Goal: Task Accomplishment & Management: Manage account settings

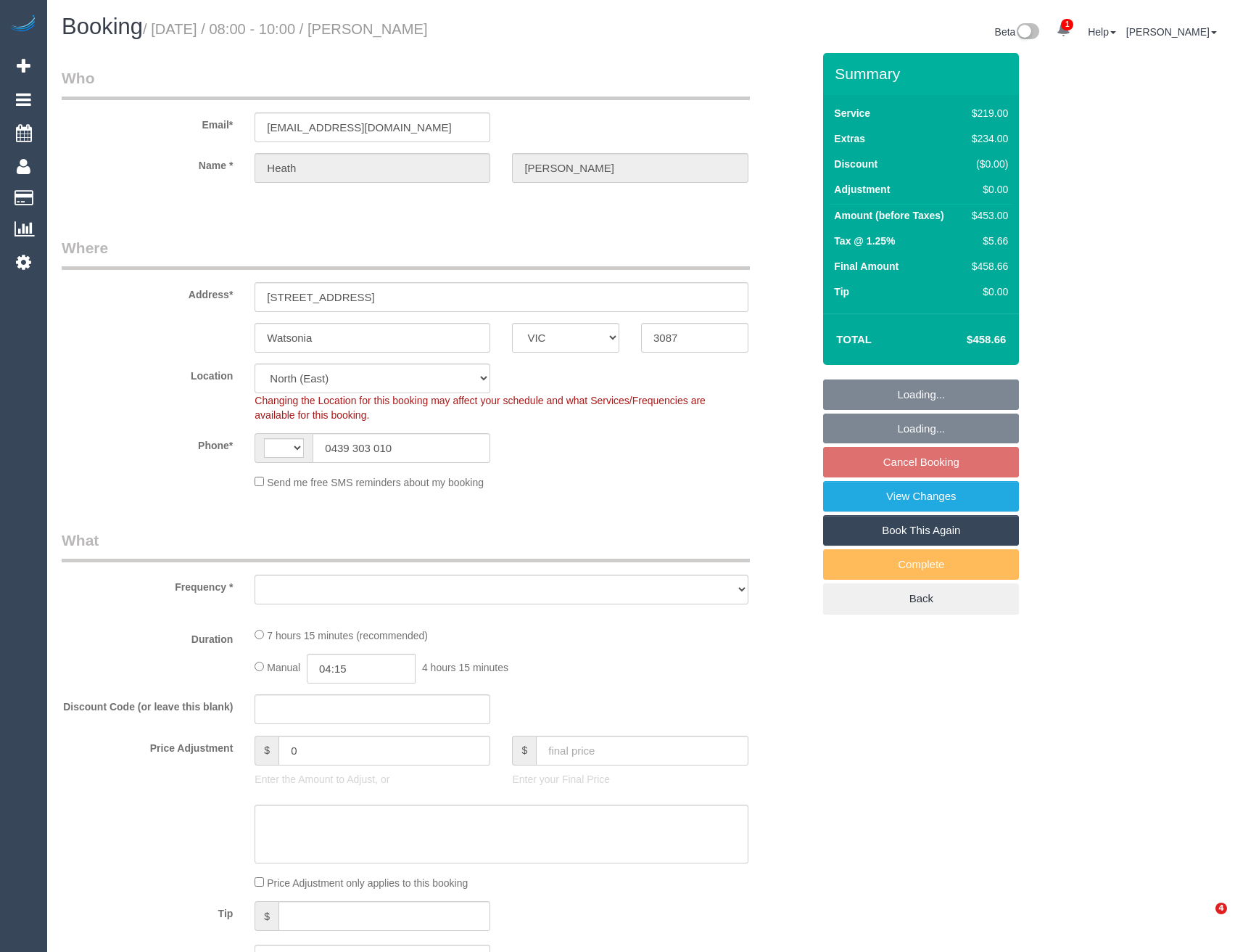
select select "VIC"
select select "string:AU"
select select "object:653"
select select "string:stripe-pm_1QjvQn2GScqysDRVE1VWOTTI"
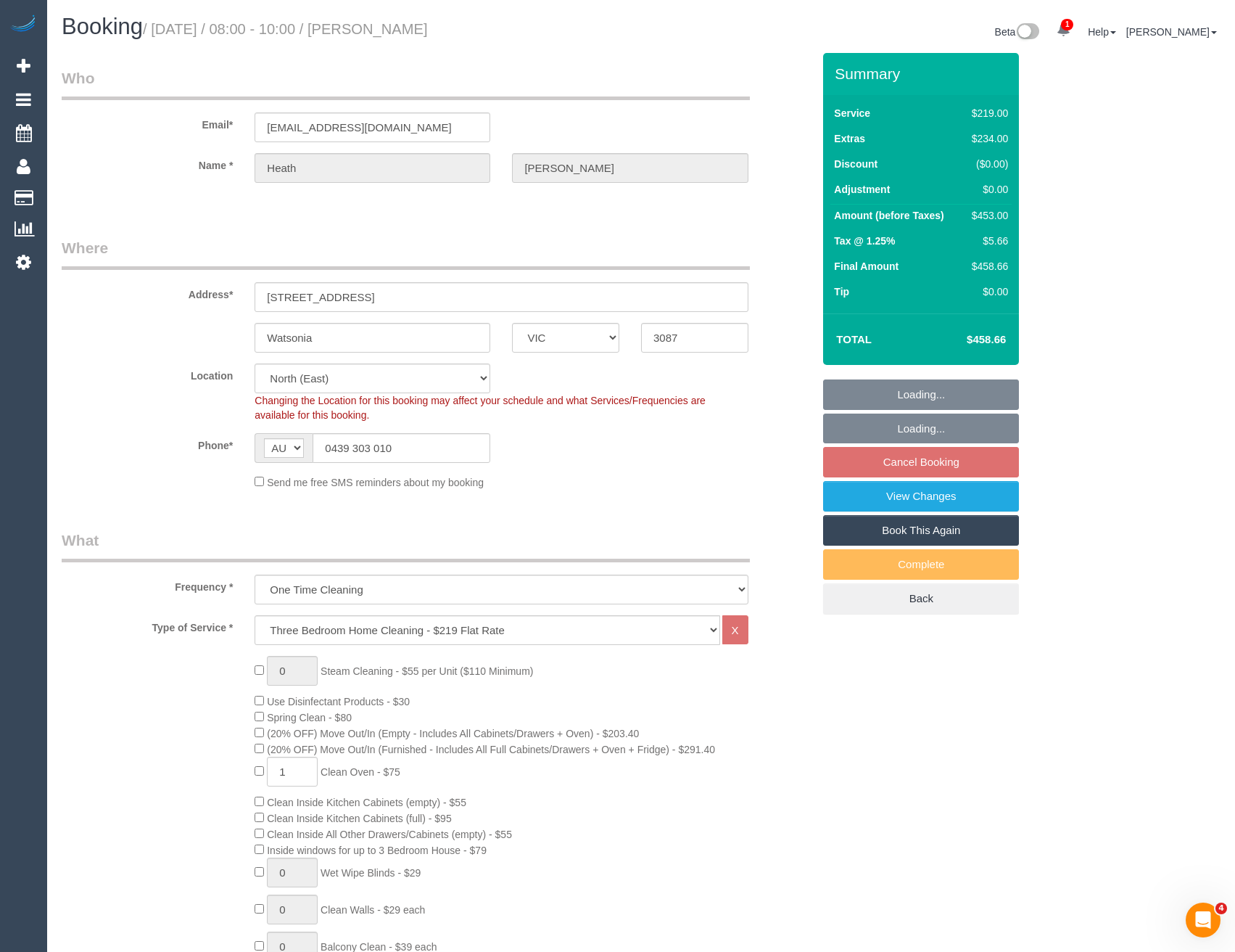
select select "number:27"
select select "number:14"
select select "number:19"
select select "number:24"
select select "number:13"
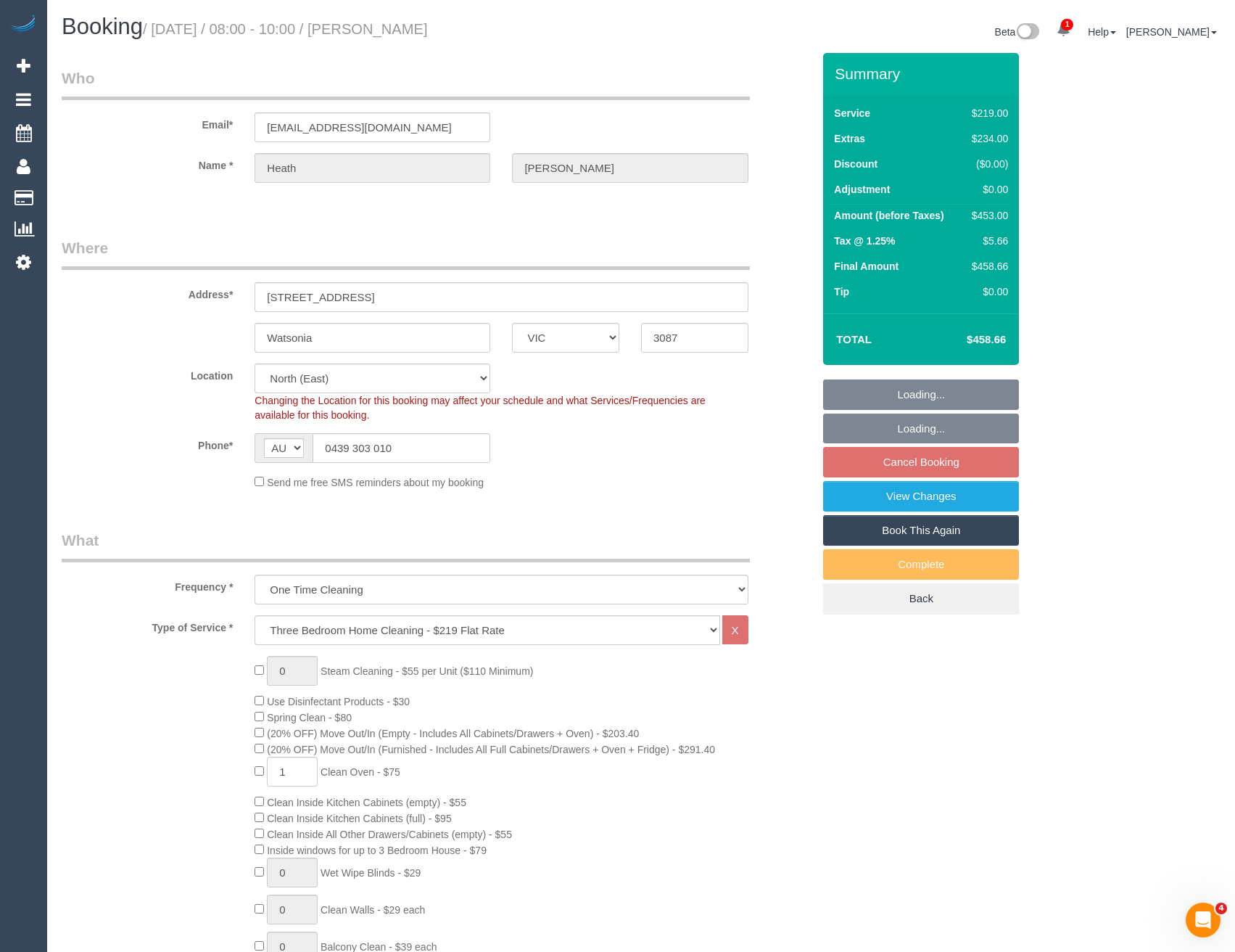
select select "object:1434"
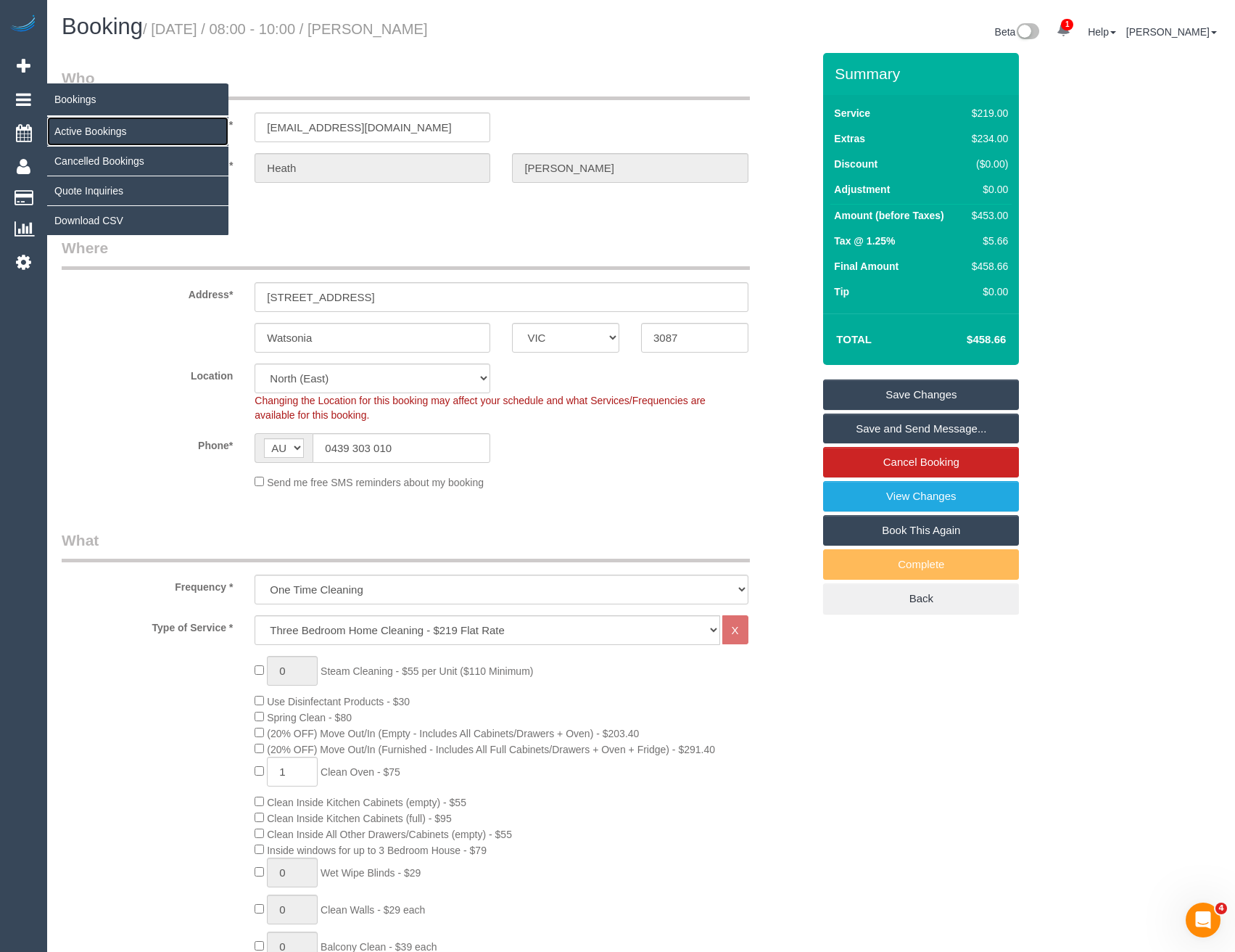
click at [83, 127] on link "Active Bookings" at bounding box center [138, 131] width 181 height 29
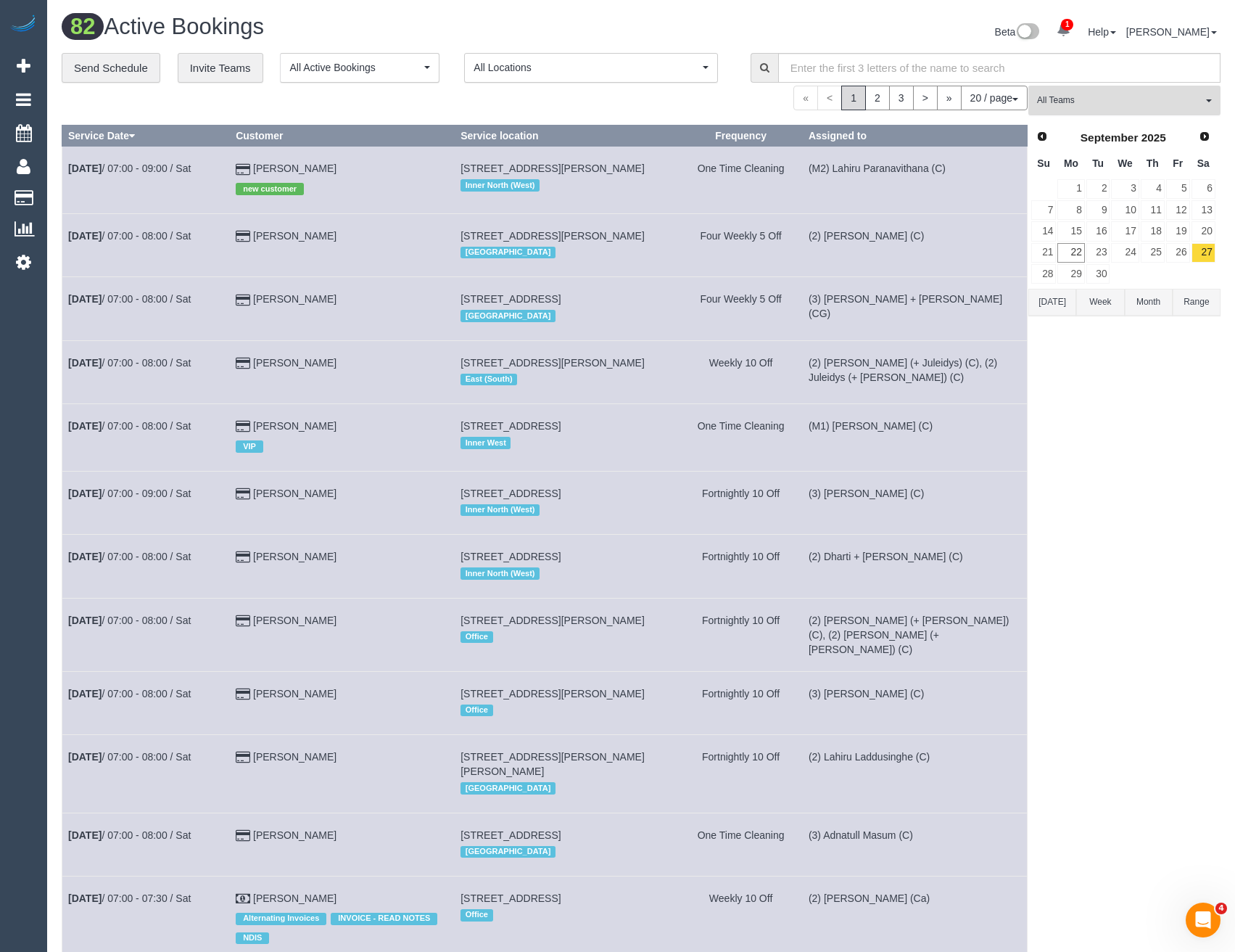
click at [1063, 101] on span "All Teams" at bounding box center [1119, 100] width 165 height 12
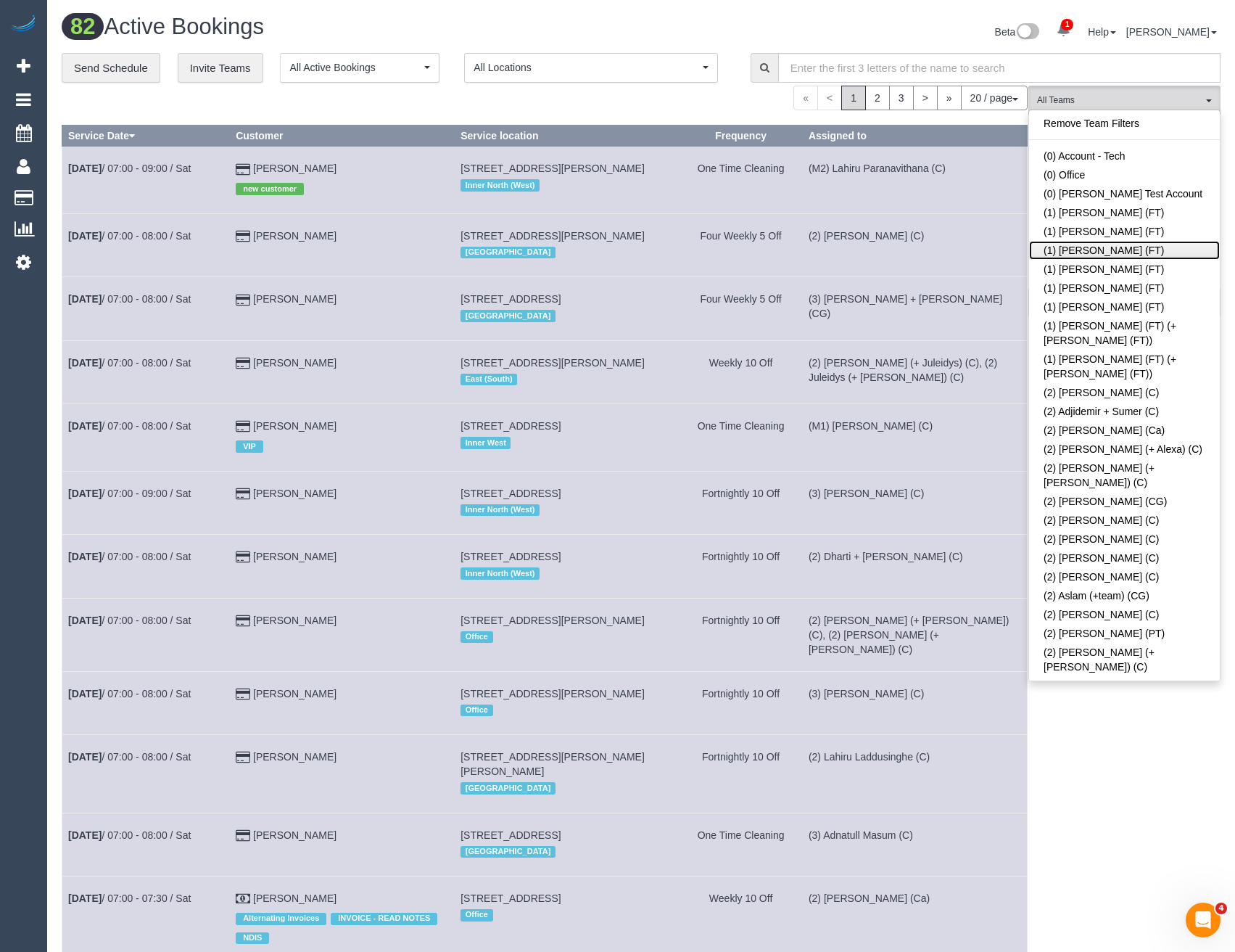
click at [1081, 247] on link "(1) [PERSON_NAME] (FT)" at bounding box center [1124, 249] width 191 height 19
click at [1105, 737] on div "(1) [PERSON_NAME] (FT) All Teams Remove Team Filters (0) Account - Tech (0) Off…" at bounding box center [1124, 842] width 192 height 1513
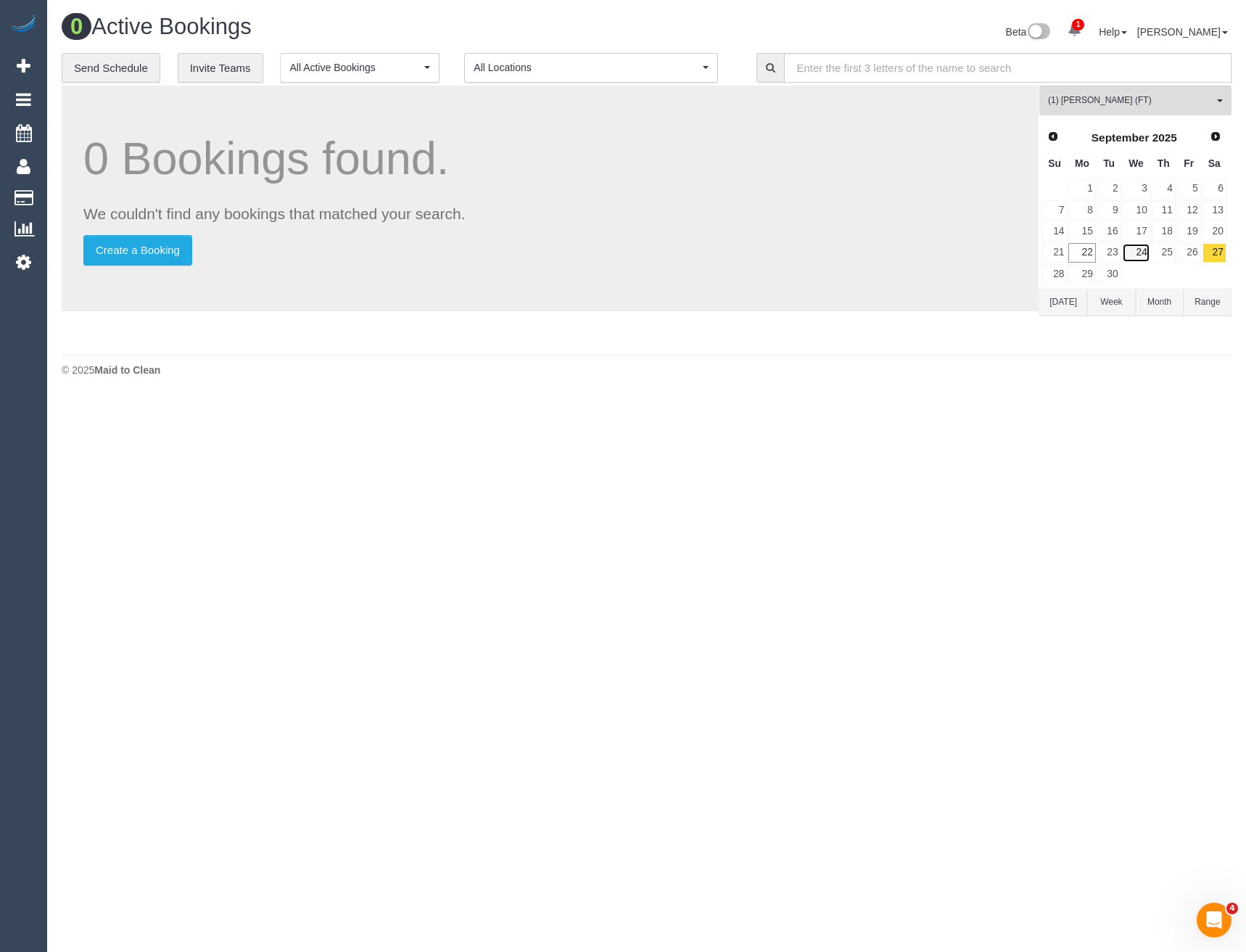
click at [1146, 253] on link "24" at bounding box center [1136, 253] width 28 height 19
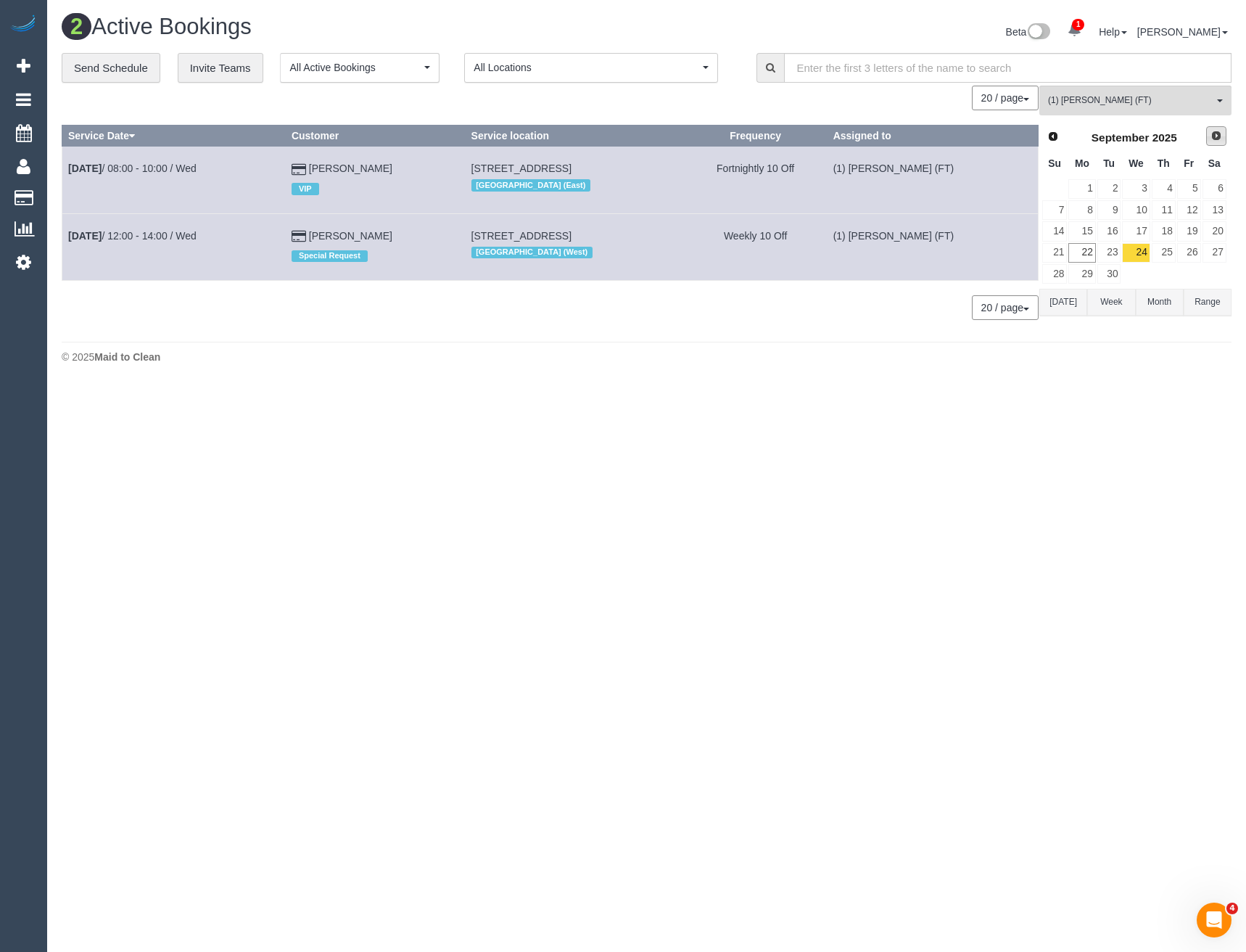
click at [1218, 136] on span "Next" at bounding box center [1216, 135] width 11 height 11
click at [1140, 213] on link "8" at bounding box center [1136, 210] width 28 height 19
click at [1139, 245] on link "22" at bounding box center [1136, 253] width 28 height 19
click at [1097, 108] on button "(1) [PERSON_NAME] (FT) All Teams" at bounding box center [1135, 100] width 192 height 30
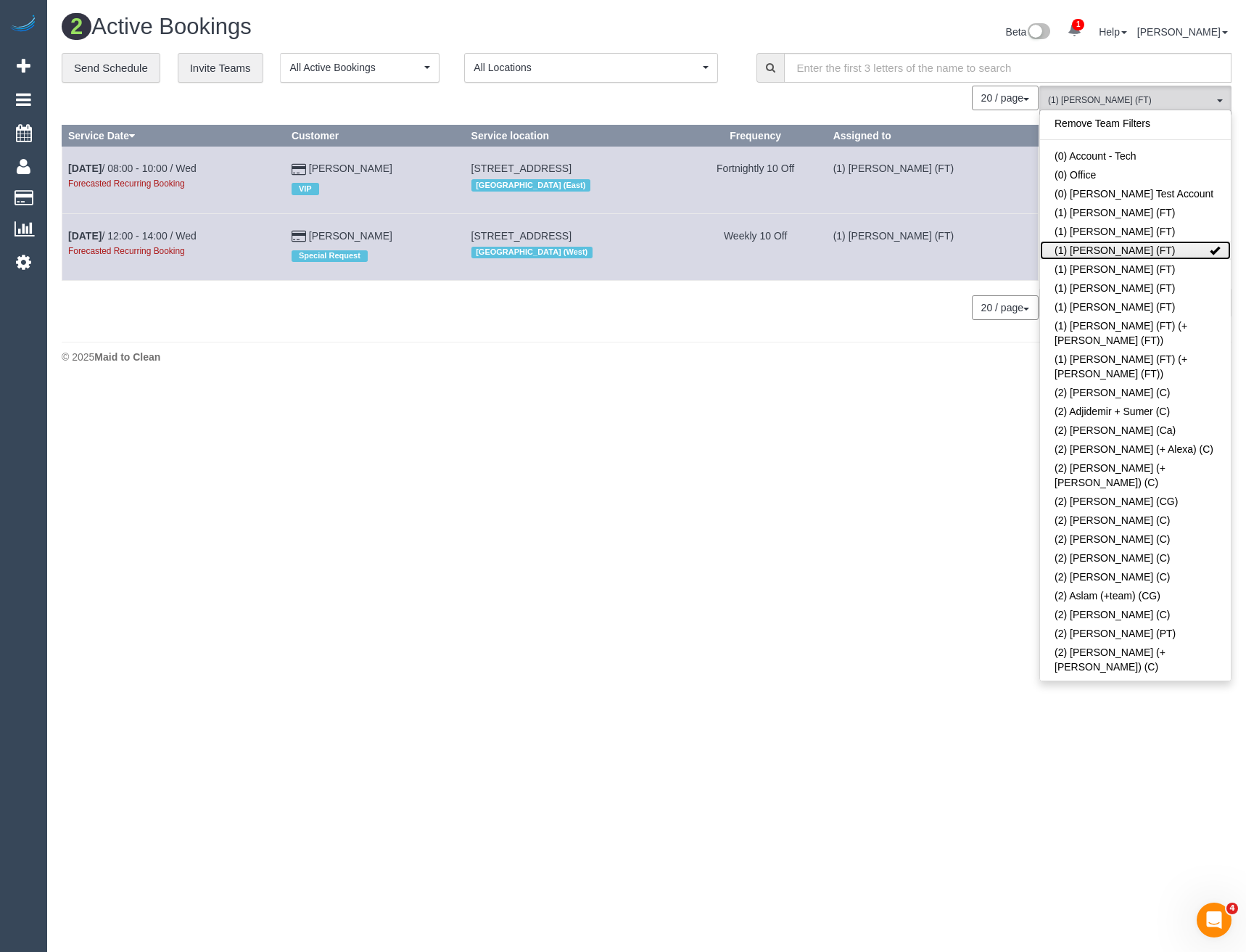
click at [1078, 248] on link "(1) [PERSON_NAME] (FT)" at bounding box center [1136, 249] width 191 height 19
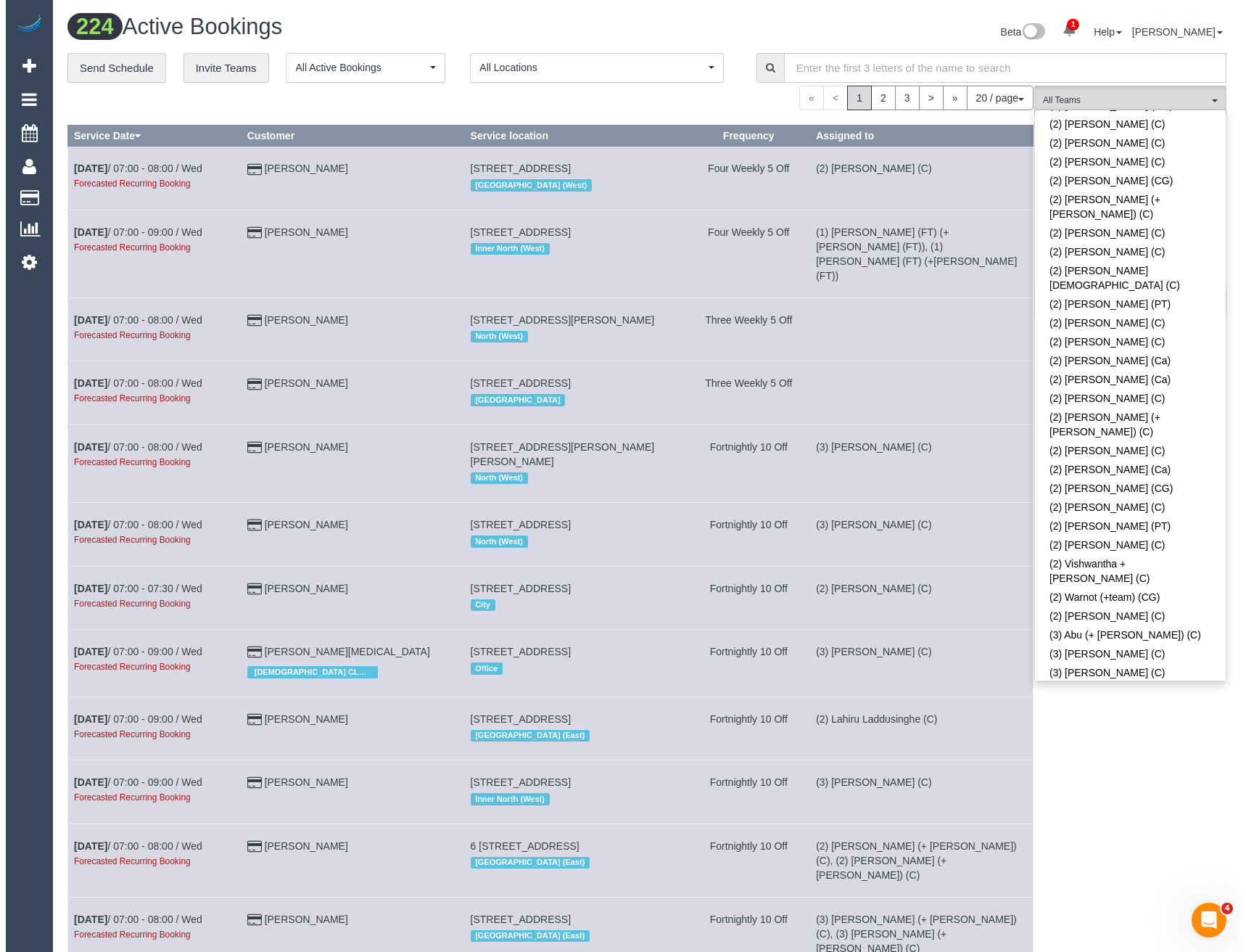
scroll to position [1378, 0]
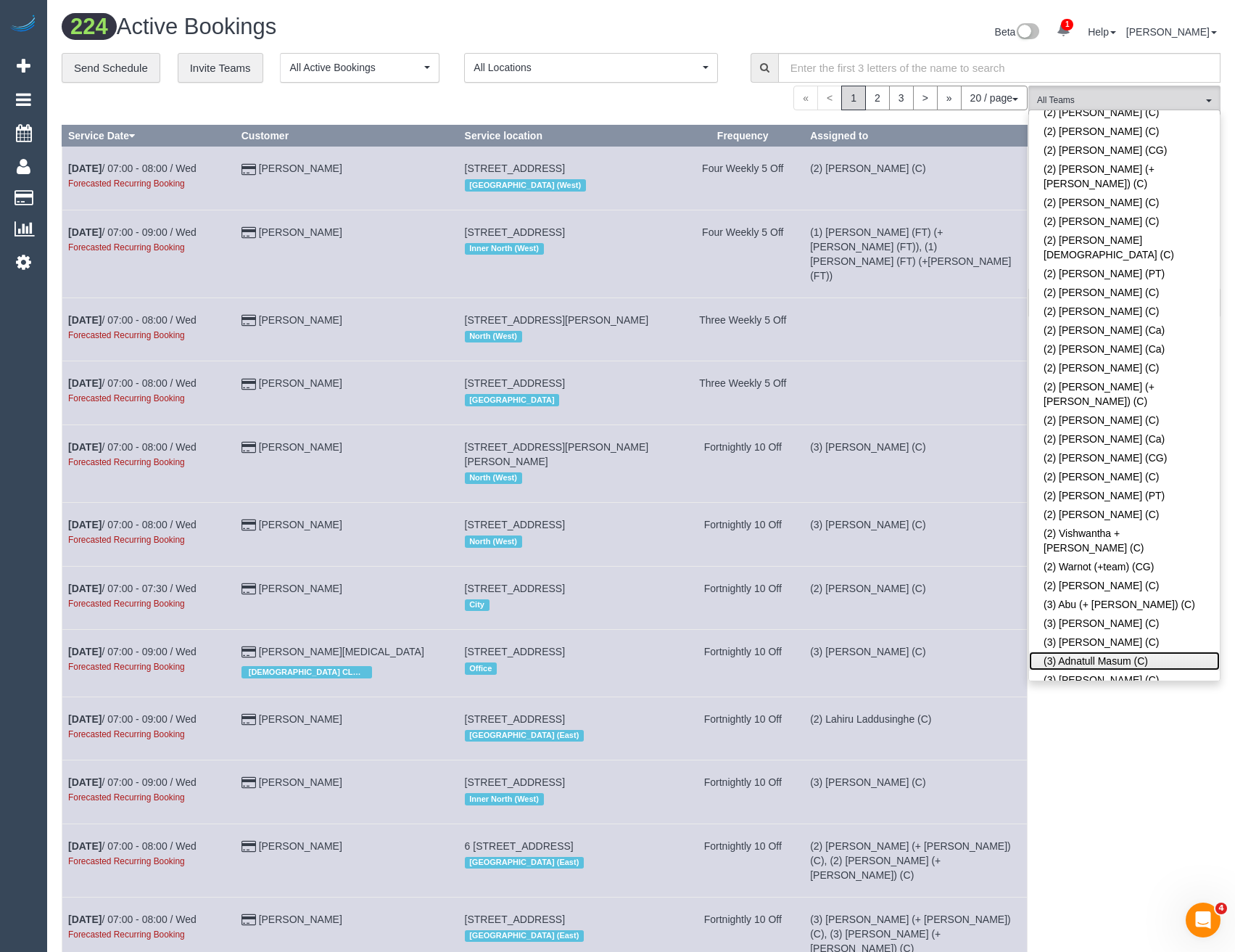
click at [1075, 652] on link "(3) Adnatull Masum (C)" at bounding box center [1124, 661] width 191 height 19
click at [1092, 745] on div "(3) Adnatull Masum (C) All Teams Remove Team Filters (0) Account - Tech (0) Off…" at bounding box center [1124, 828] width 192 height 1485
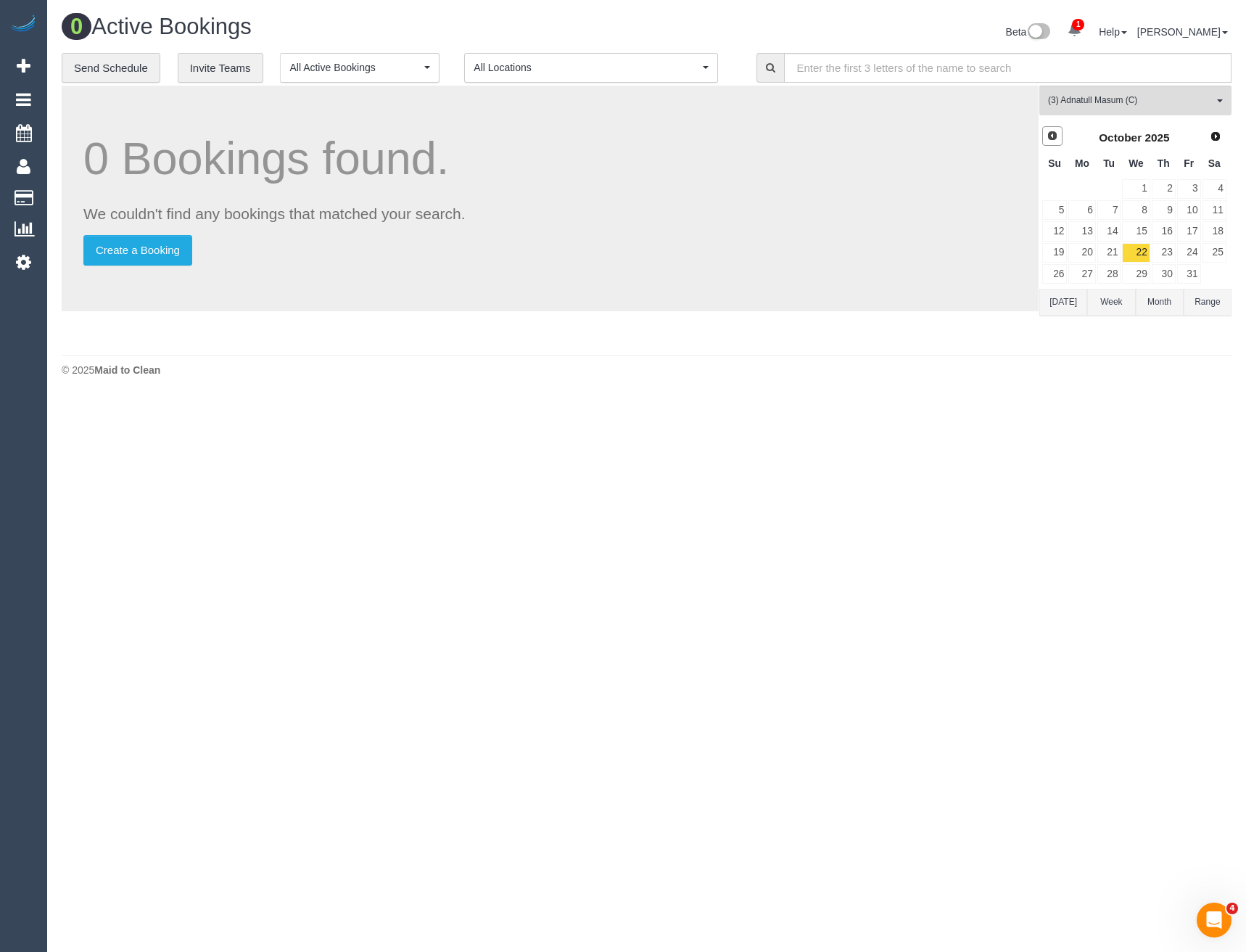
click at [1053, 138] on span "Prev" at bounding box center [1053, 135] width 11 height 11
click at [1138, 252] on link "24" at bounding box center [1136, 253] width 28 height 19
click at [1215, 134] on span "Next" at bounding box center [1216, 135] width 11 height 11
click at [1142, 209] on link "8" at bounding box center [1136, 210] width 28 height 19
click at [1137, 255] on link "22" at bounding box center [1136, 253] width 28 height 19
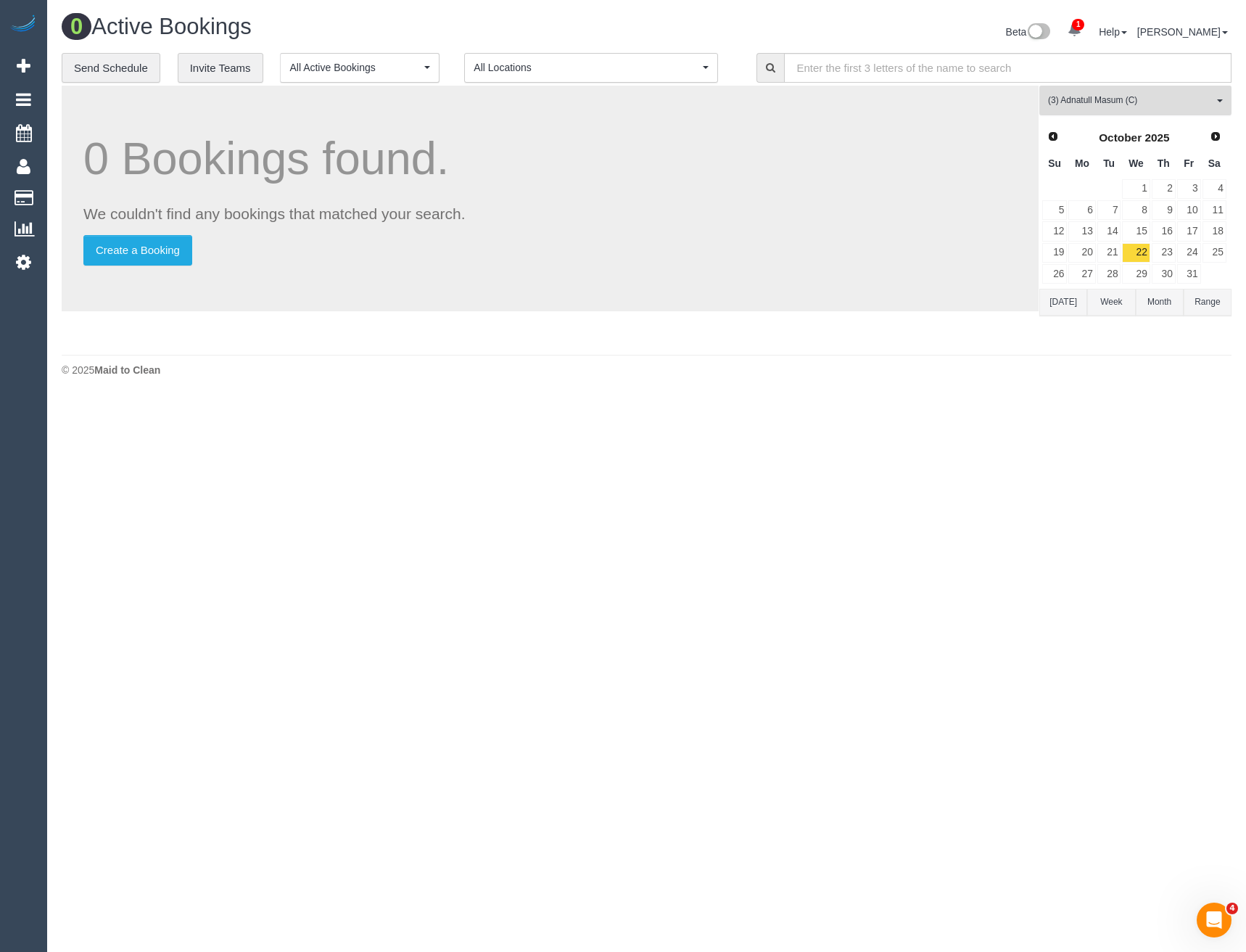
click at [1068, 108] on button "(3) Adnatull Masum (C) All Teams" at bounding box center [1135, 100] width 192 height 30
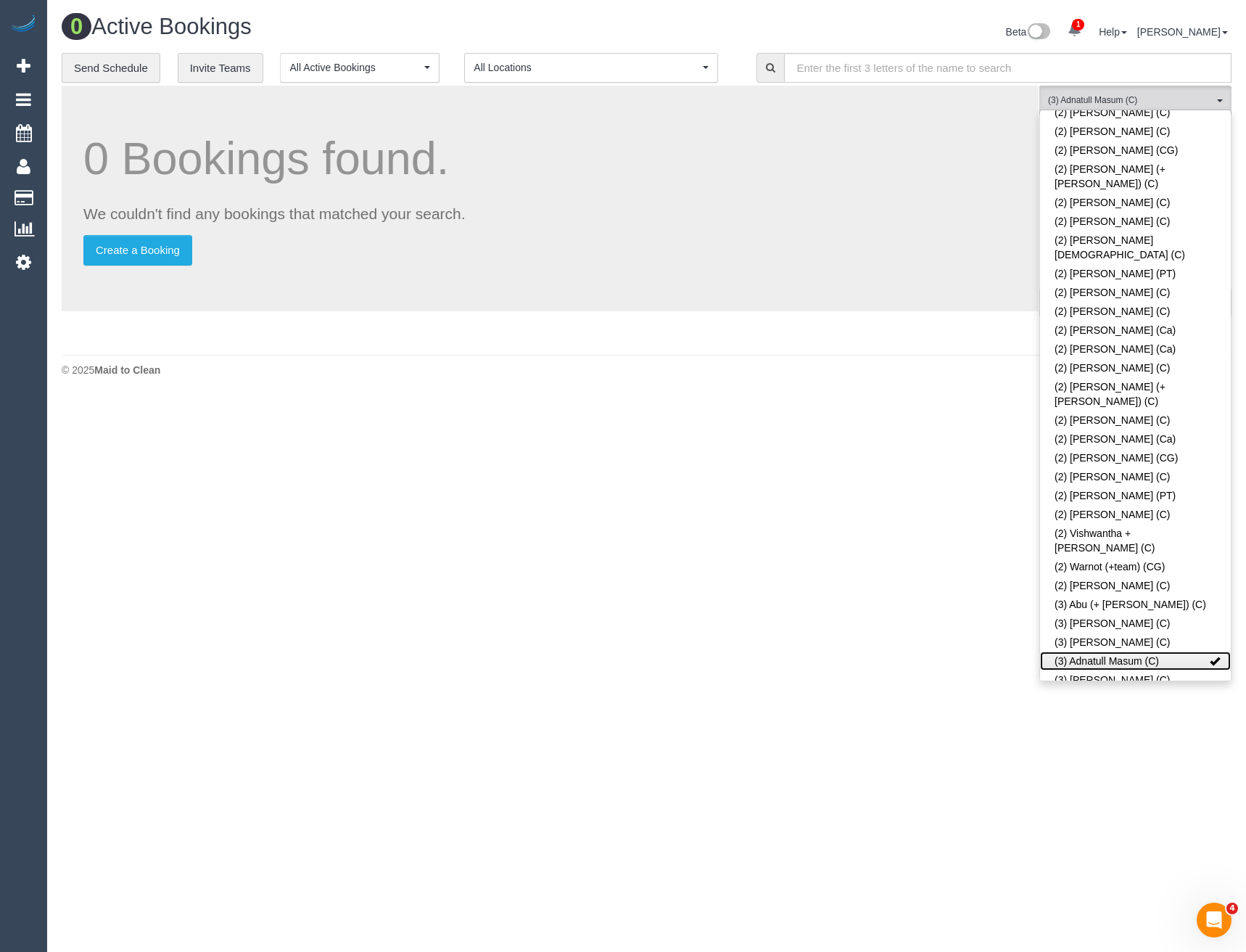
click at [1096, 652] on link "(3) Adnatull Masum (C)" at bounding box center [1136, 661] width 191 height 19
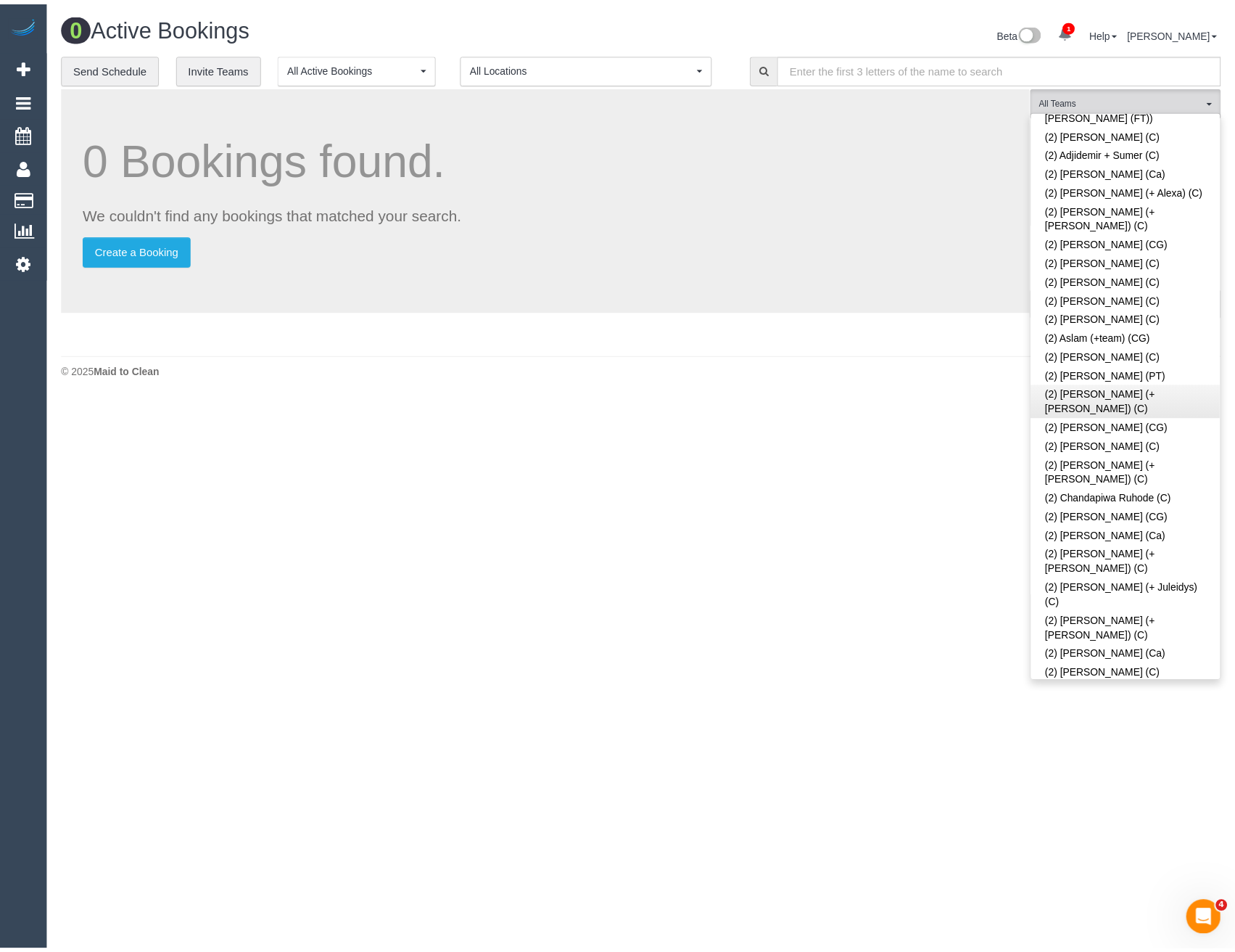
scroll to position [145, 0]
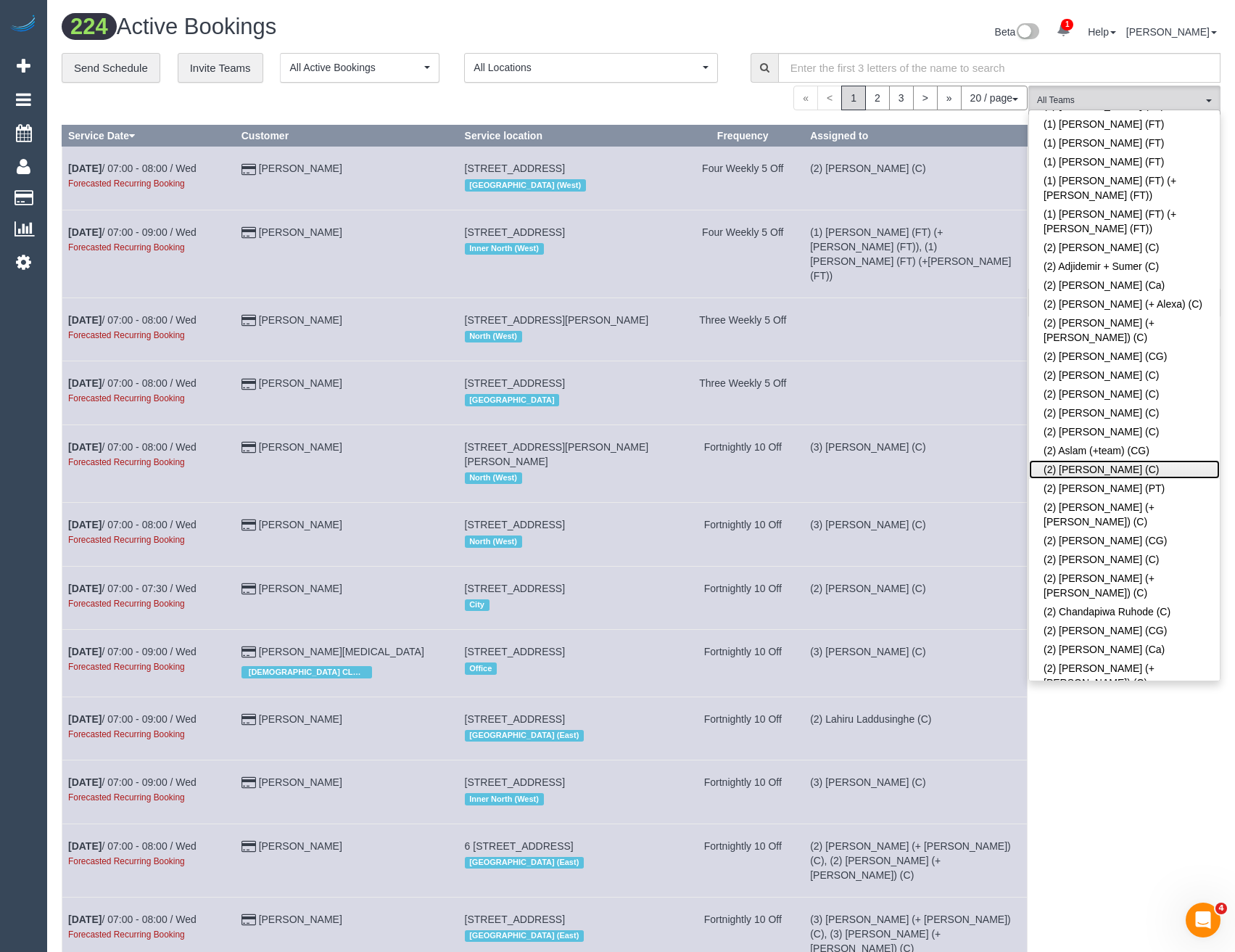
click at [1115, 460] on link "(2) [PERSON_NAME] (C)" at bounding box center [1124, 469] width 191 height 19
click at [1090, 759] on div "(2) [PERSON_NAME] (C) All Teams Remove Team Filters (0) Account - Tech (0) Offi…" at bounding box center [1124, 828] width 192 height 1485
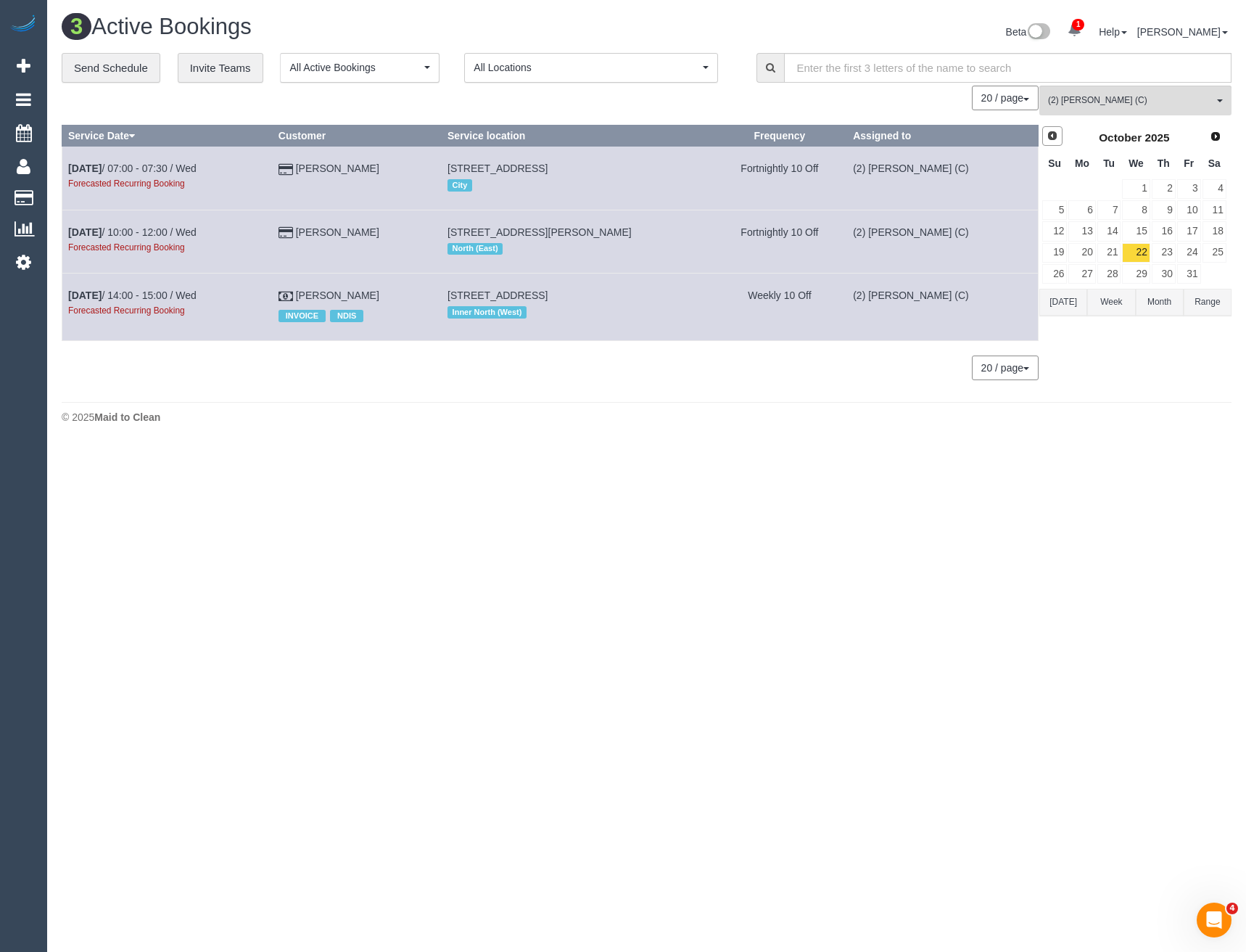
click at [1057, 143] on link "Prev" at bounding box center [1053, 136] width 20 height 20
click at [1106, 253] on link "23" at bounding box center [1110, 253] width 24 height 19
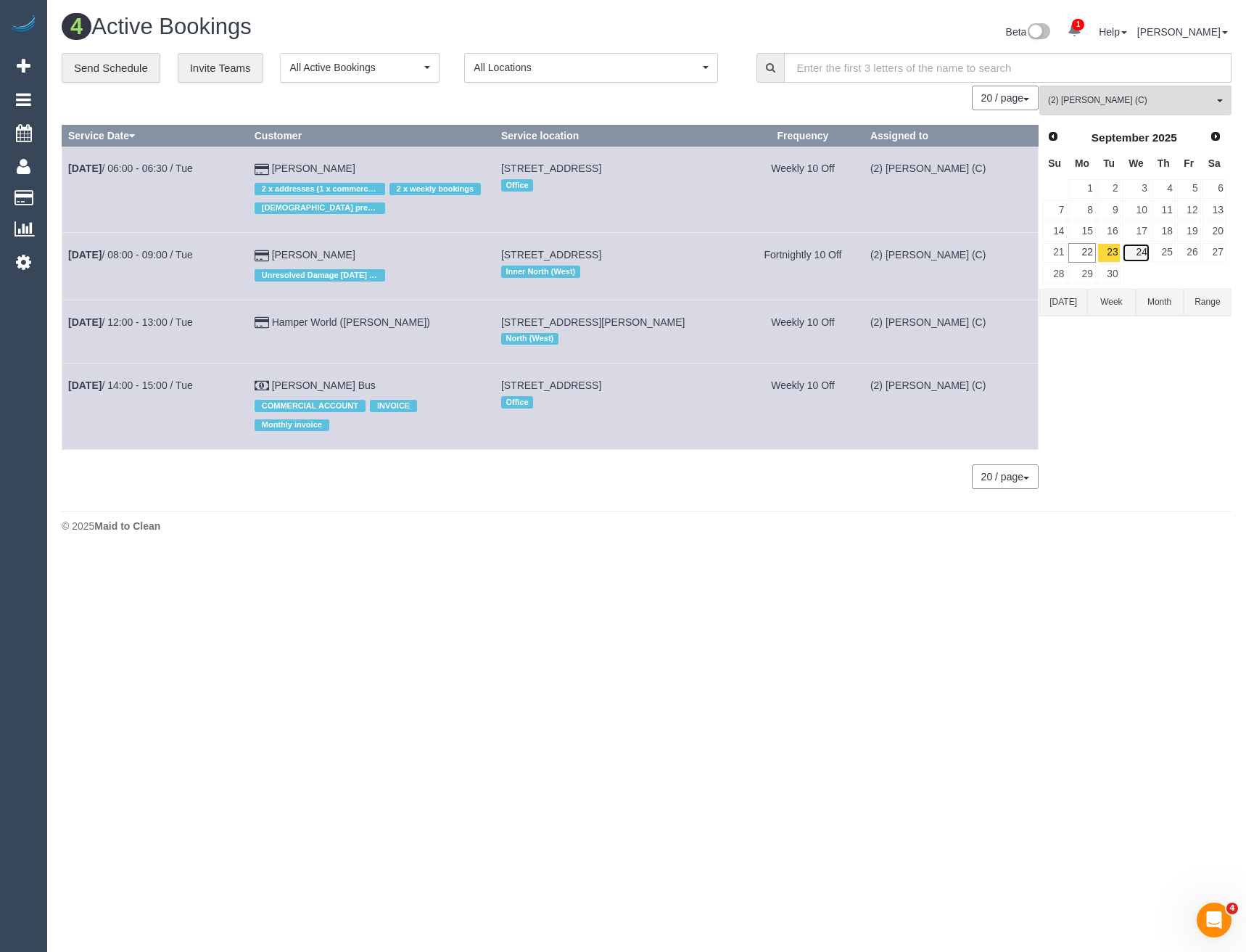
click at [1138, 254] on link "24" at bounding box center [1136, 253] width 28 height 19
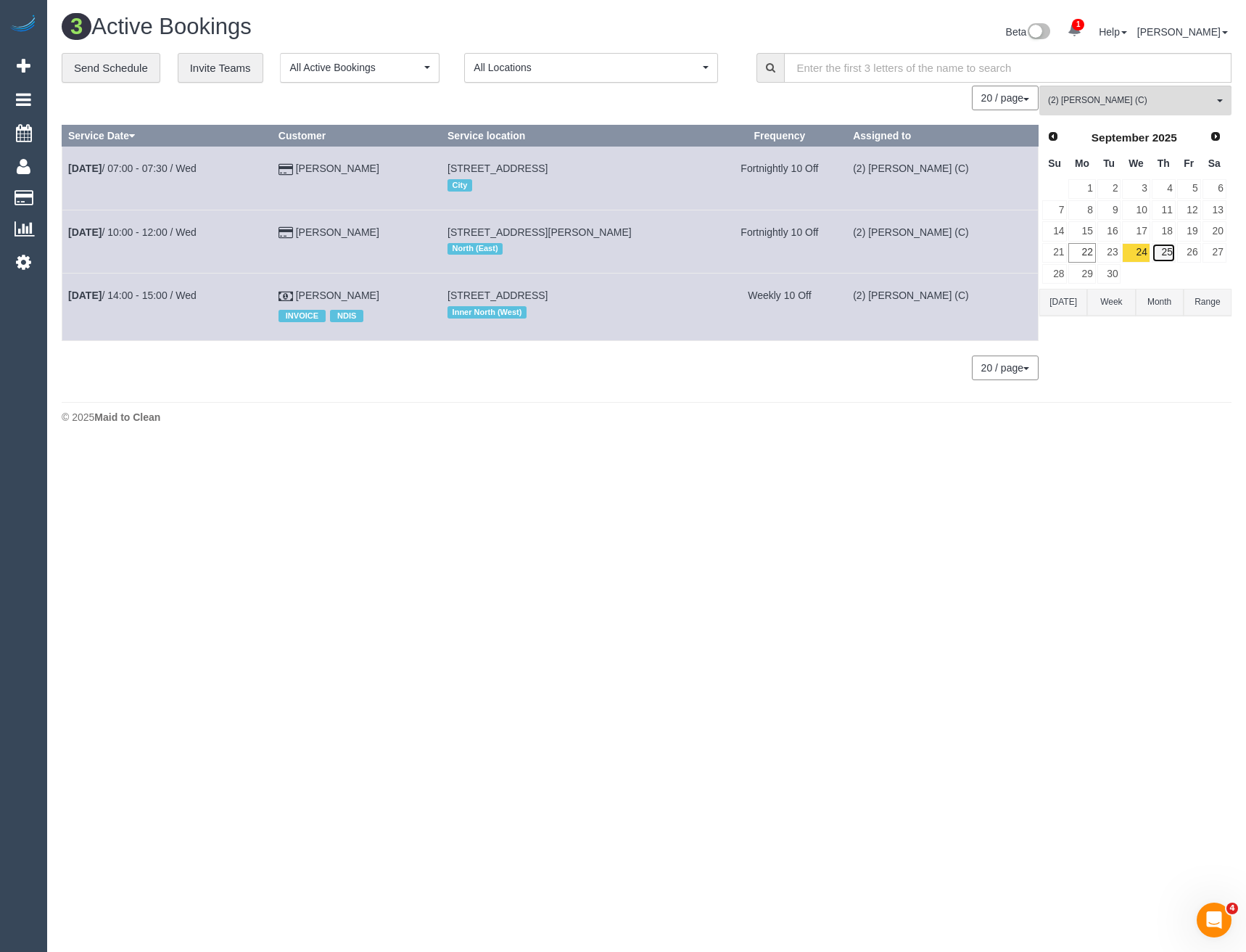
click at [1161, 253] on link "25" at bounding box center [1164, 253] width 24 height 19
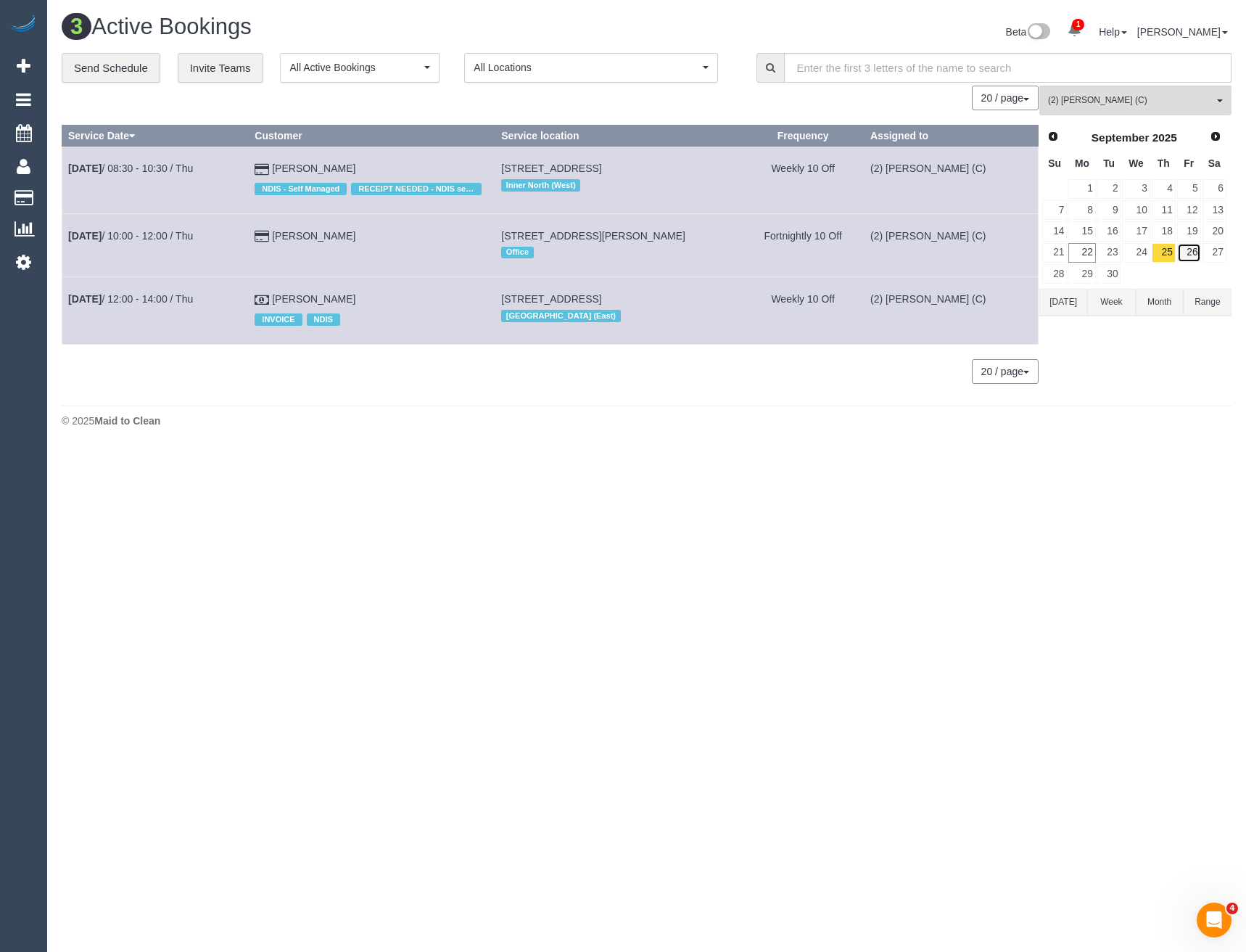
click at [1183, 250] on link "26" at bounding box center [1189, 253] width 24 height 19
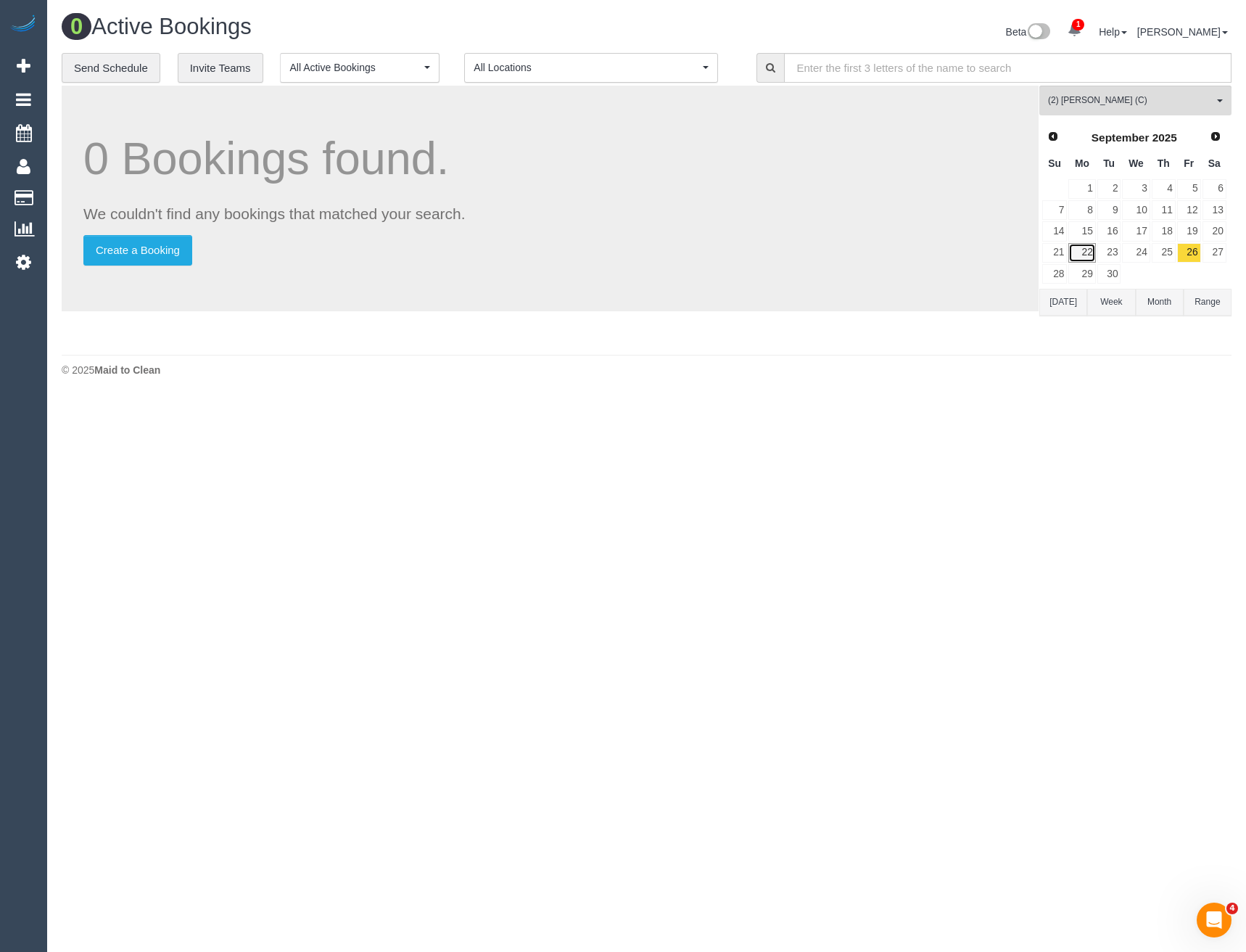
click at [1088, 254] on link "22" at bounding box center [1082, 253] width 27 height 19
click at [1099, 102] on span "(2) [PERSON_NAME] (C)" at bounding box center [1131, 100] width 165 height 12
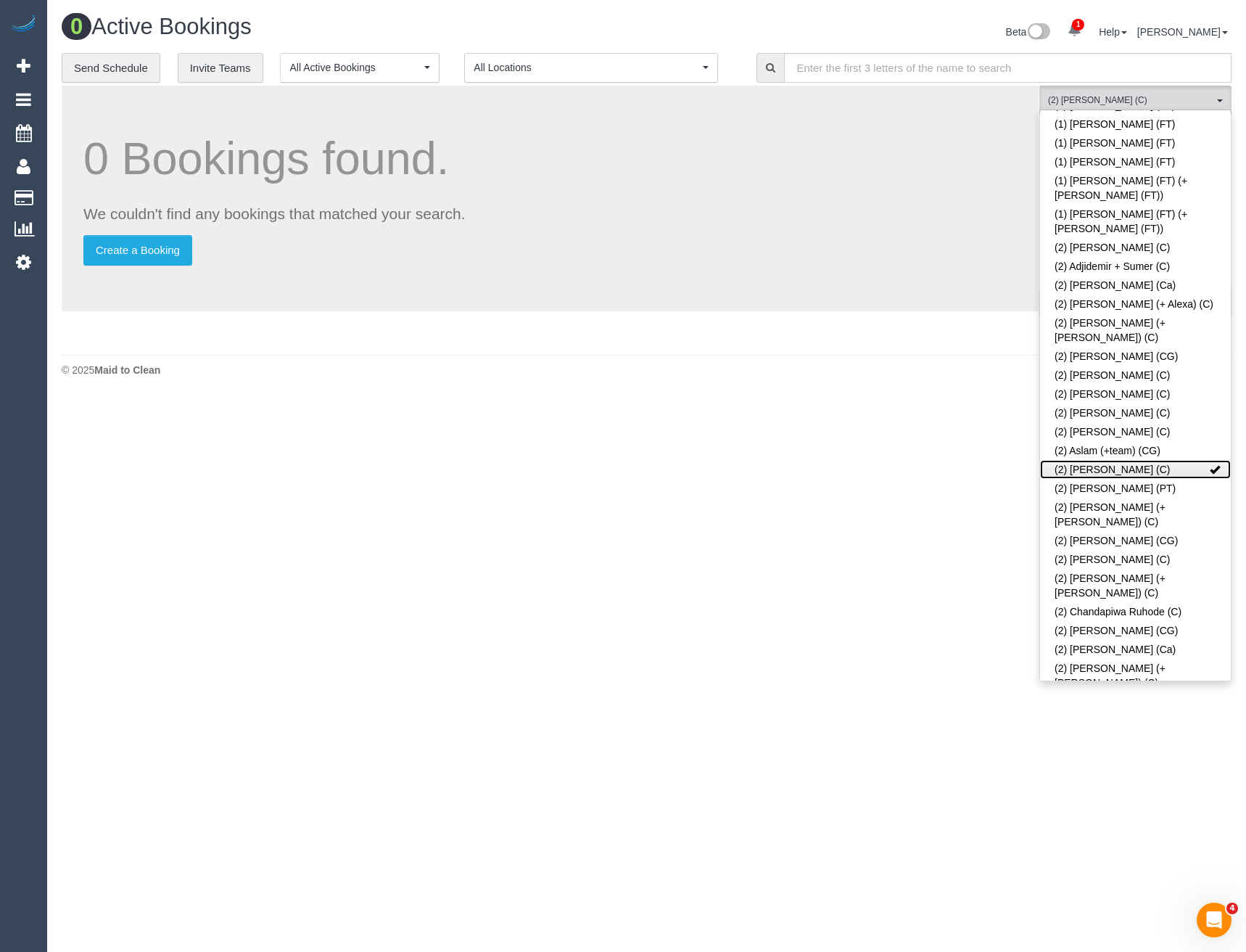
click at [1083, 460] on link "(2) [PERSON_NAME] (C)" at bounding box center [1136, 469] width 191 height 19
click at [980, 450] on body "1 Beta Your Notifications You have 0 alerts × You have 86 to charge for [DATE] …" at bounding box center [623, 476] width 1246 height 952
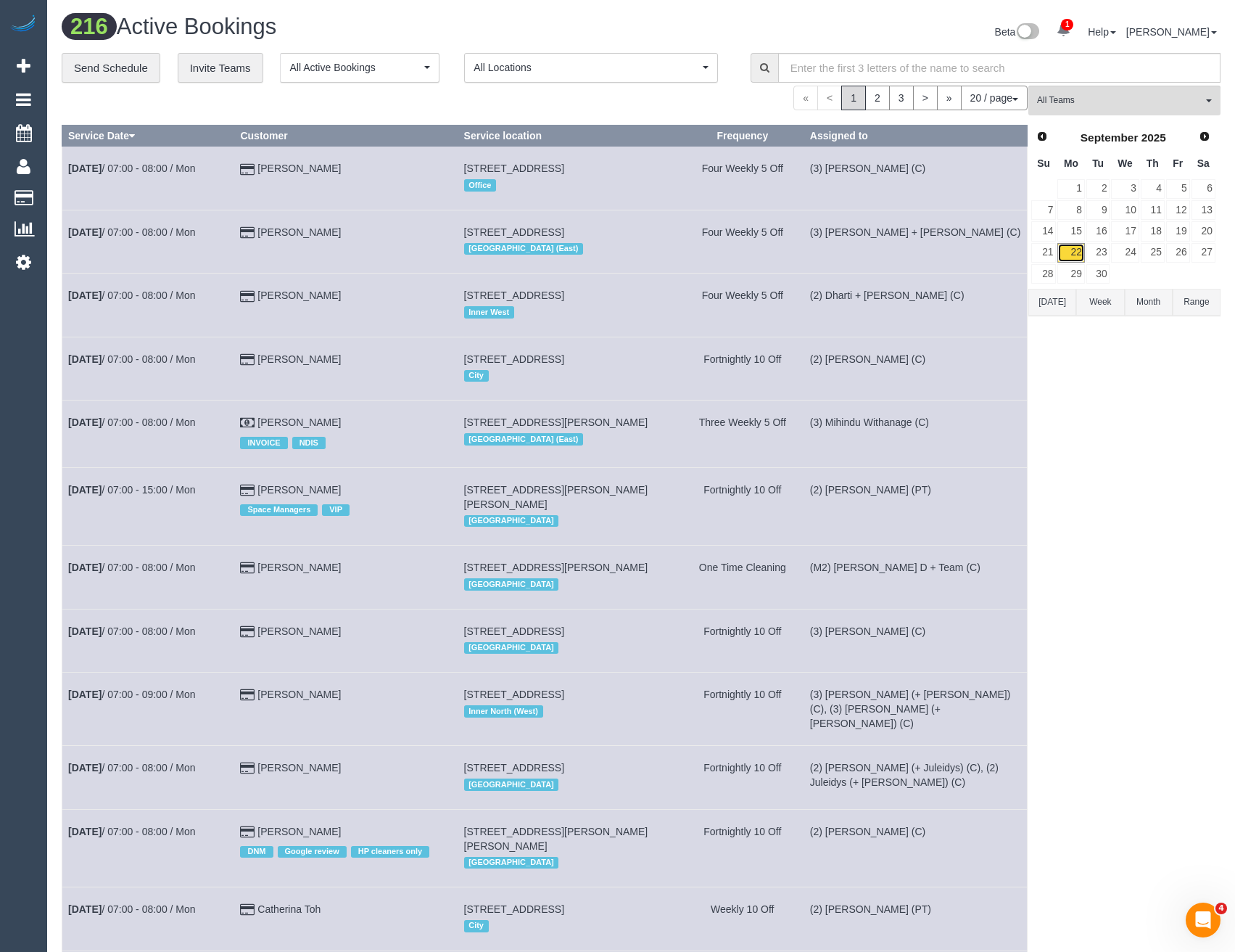
click at [1078, 254] on link "22" at bounding box center [1070, 253] width 27 height 19
click at [1179, 249] on link "26" at bounding box center [1178, 253] width 24 height 19
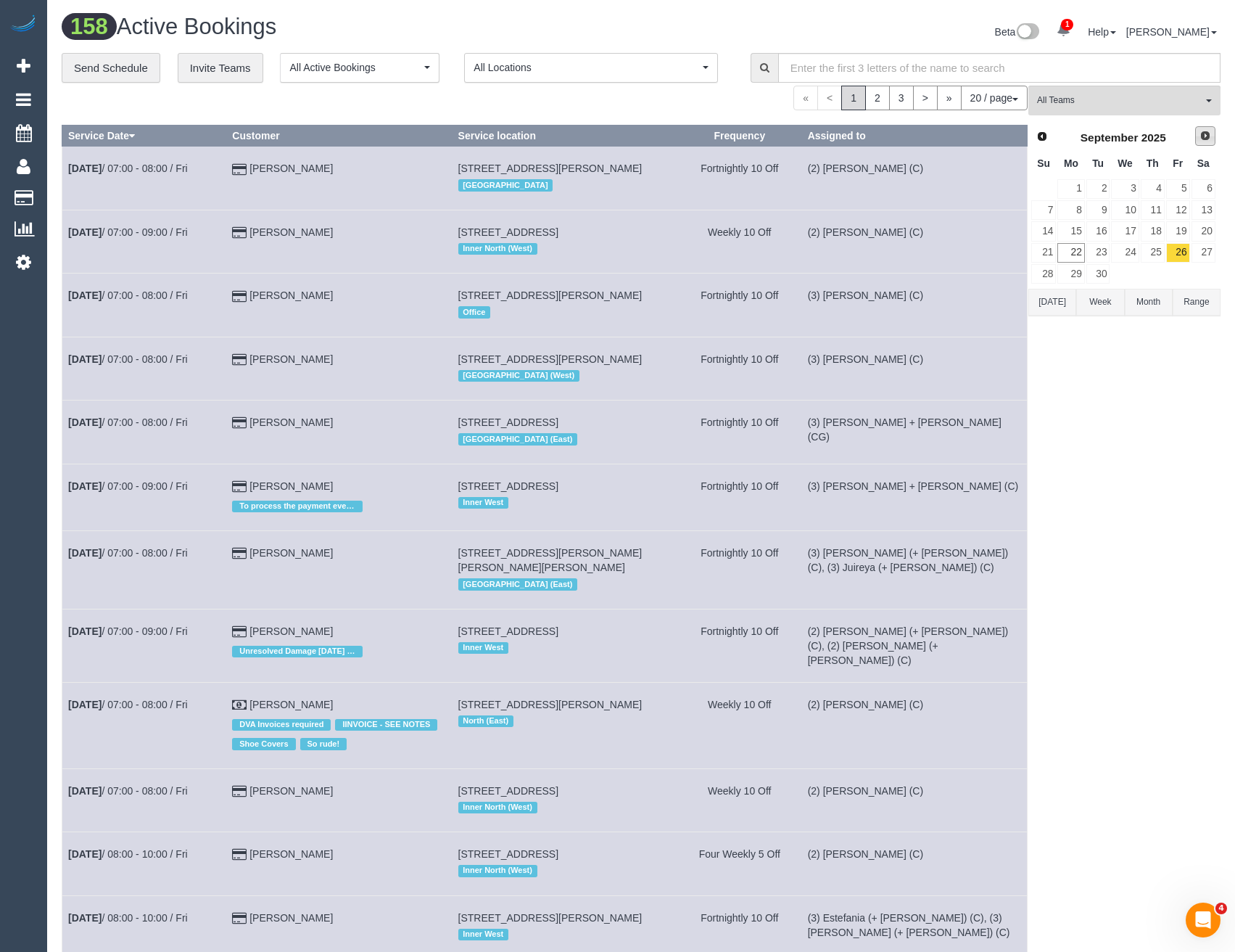
click at [1210, 135] on span "Next" at bounding box center [1205, 135] width 11 height 11
click at [1182, 192] on link "3" at bounding box center [1178, 189] width 24 height 19
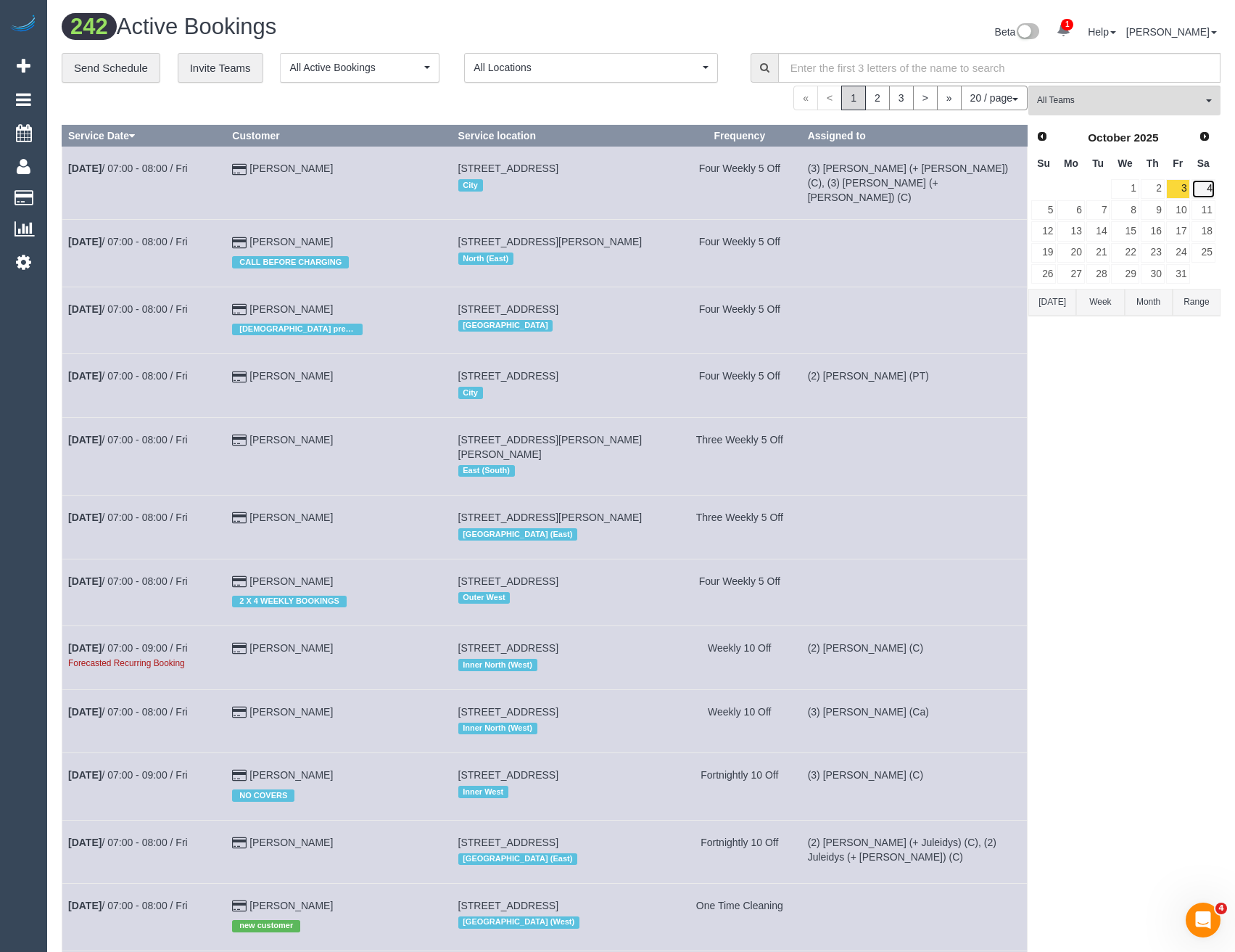
click at [1207, 191] on link "4" at bounding box center [1203, 189] width 24 height 19
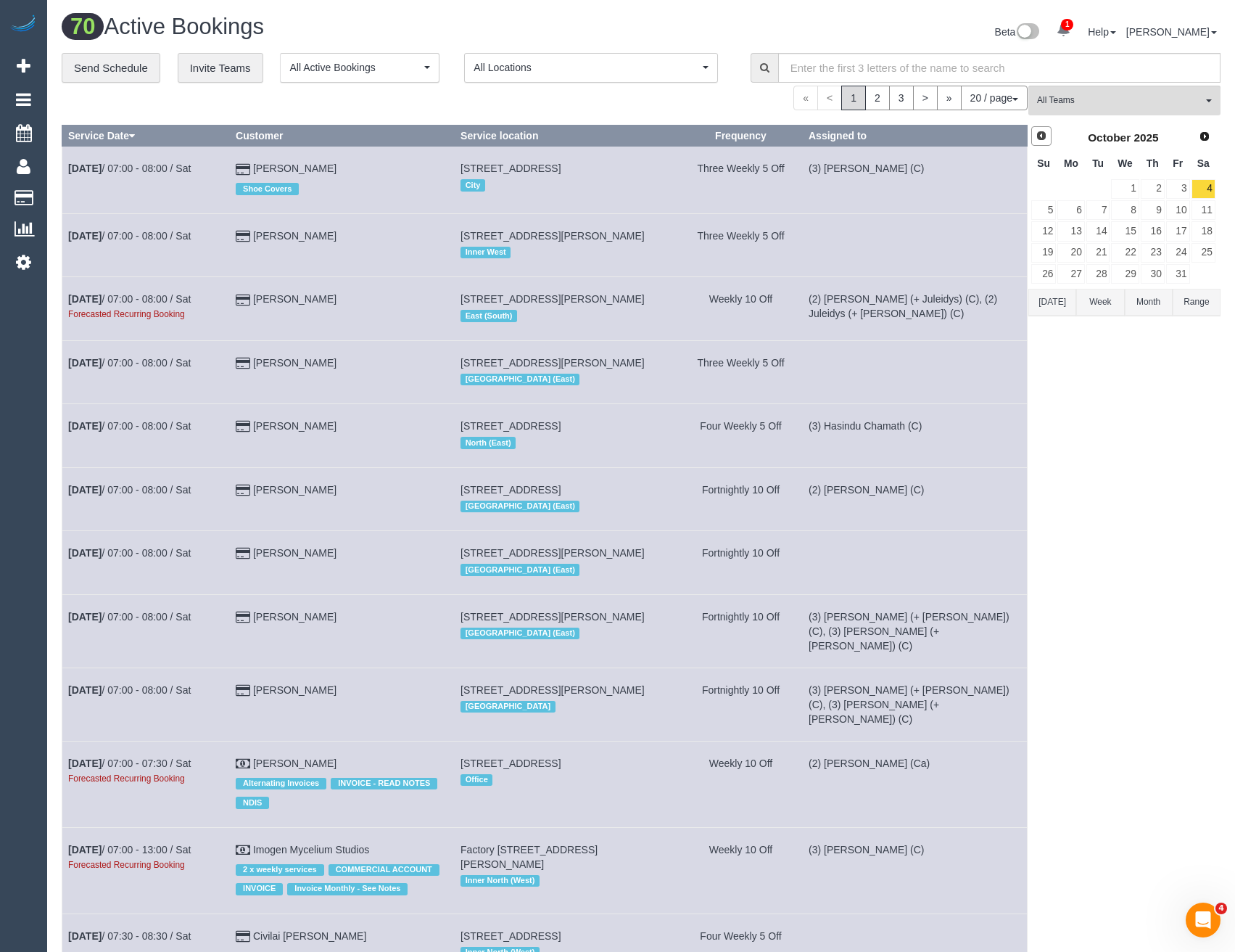
click at [1039, 141] on span "Prev" at bounding box center [1041, 135] width 11 height 11
click at [1195, 249] on link "27" at bounding box center [1203, 253] width 24 height 19
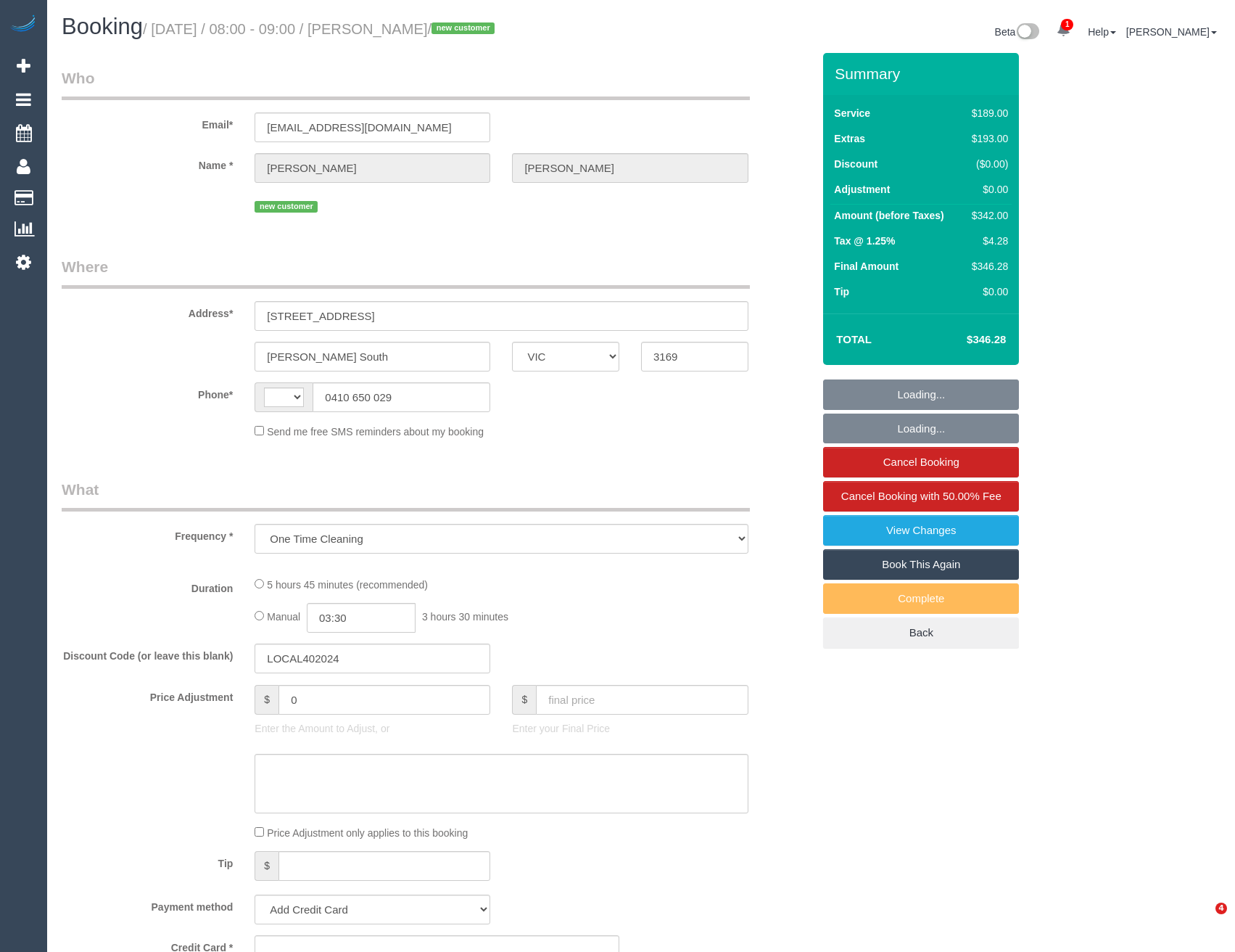
select select "VIC"
select select "string:stripe-pm_1S7Bsw2GScqysDRVfIHYx7JQ"
select select "number:28"
select select "number:16"
select select "number:19"
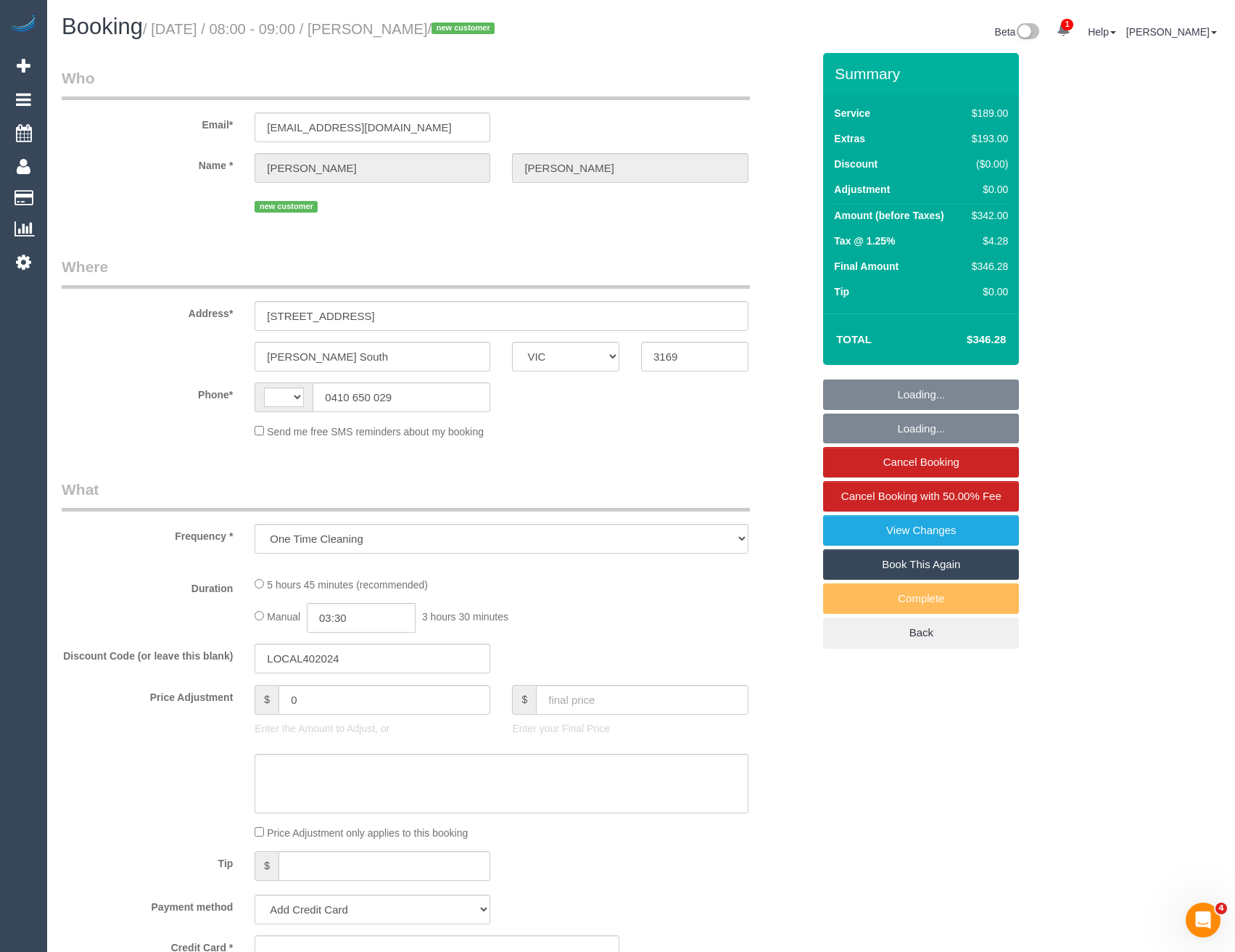
select select "number:25"
select select "number:11"
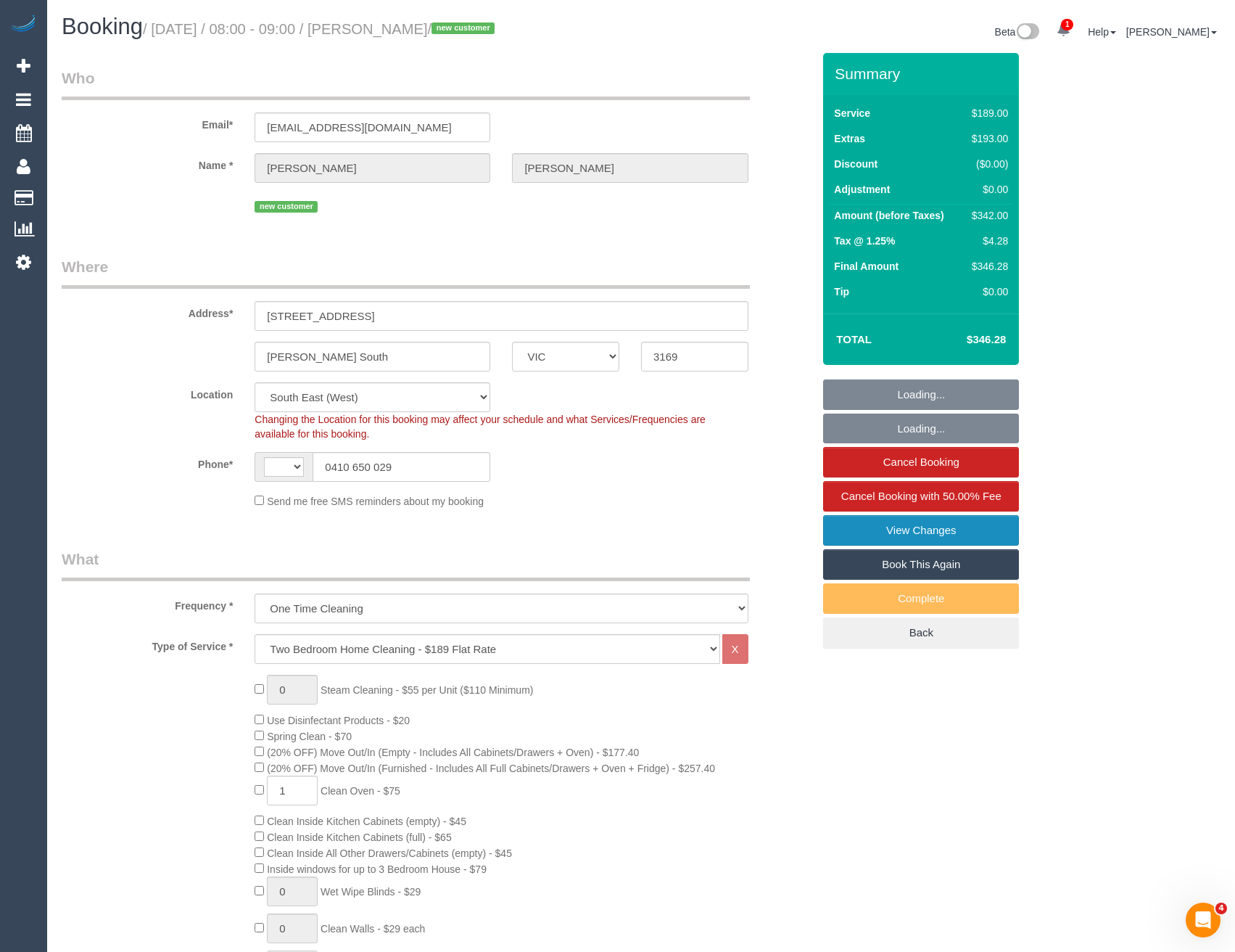
select select "string:AU"
select select "object:900"
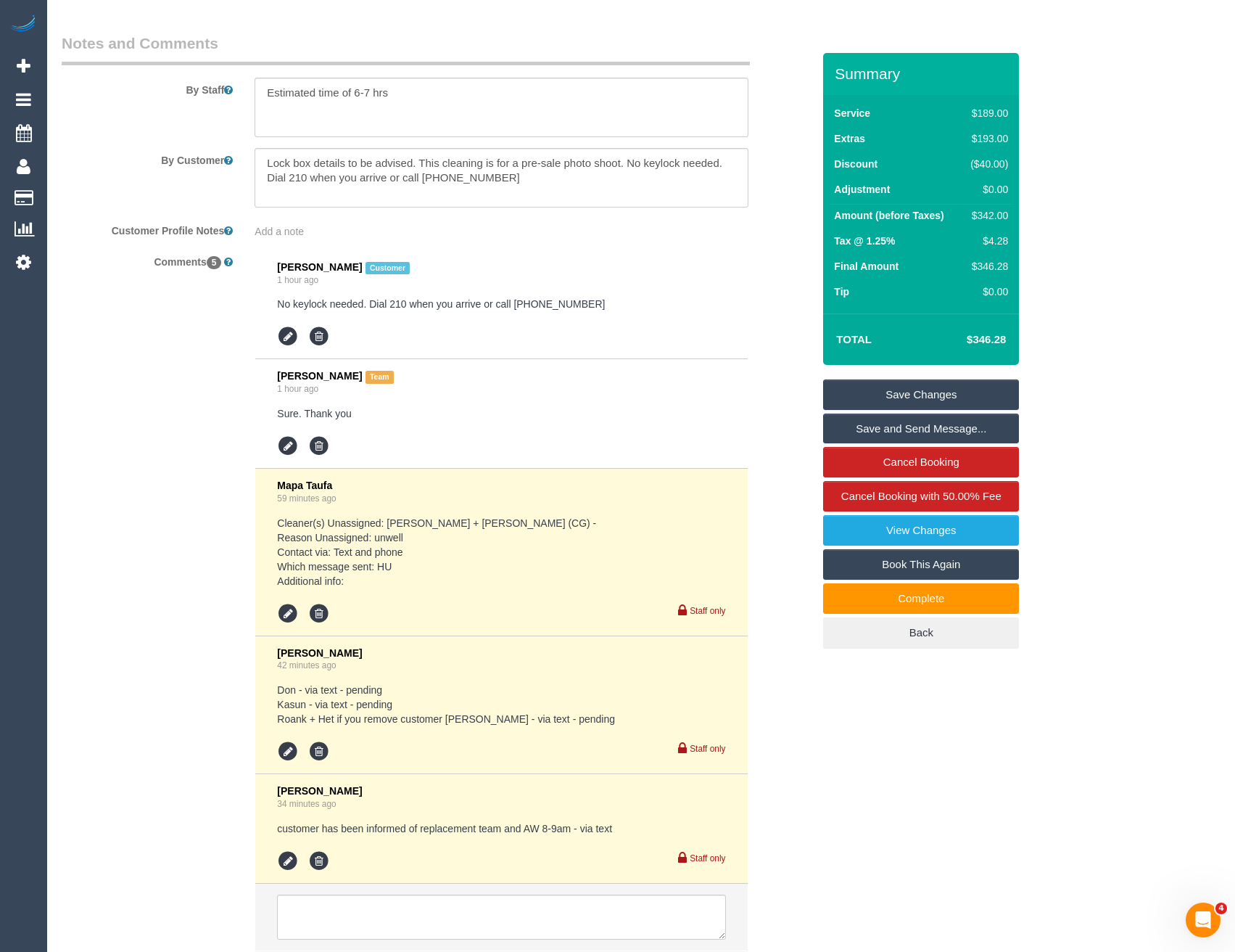
scroll to position [2466, 0]
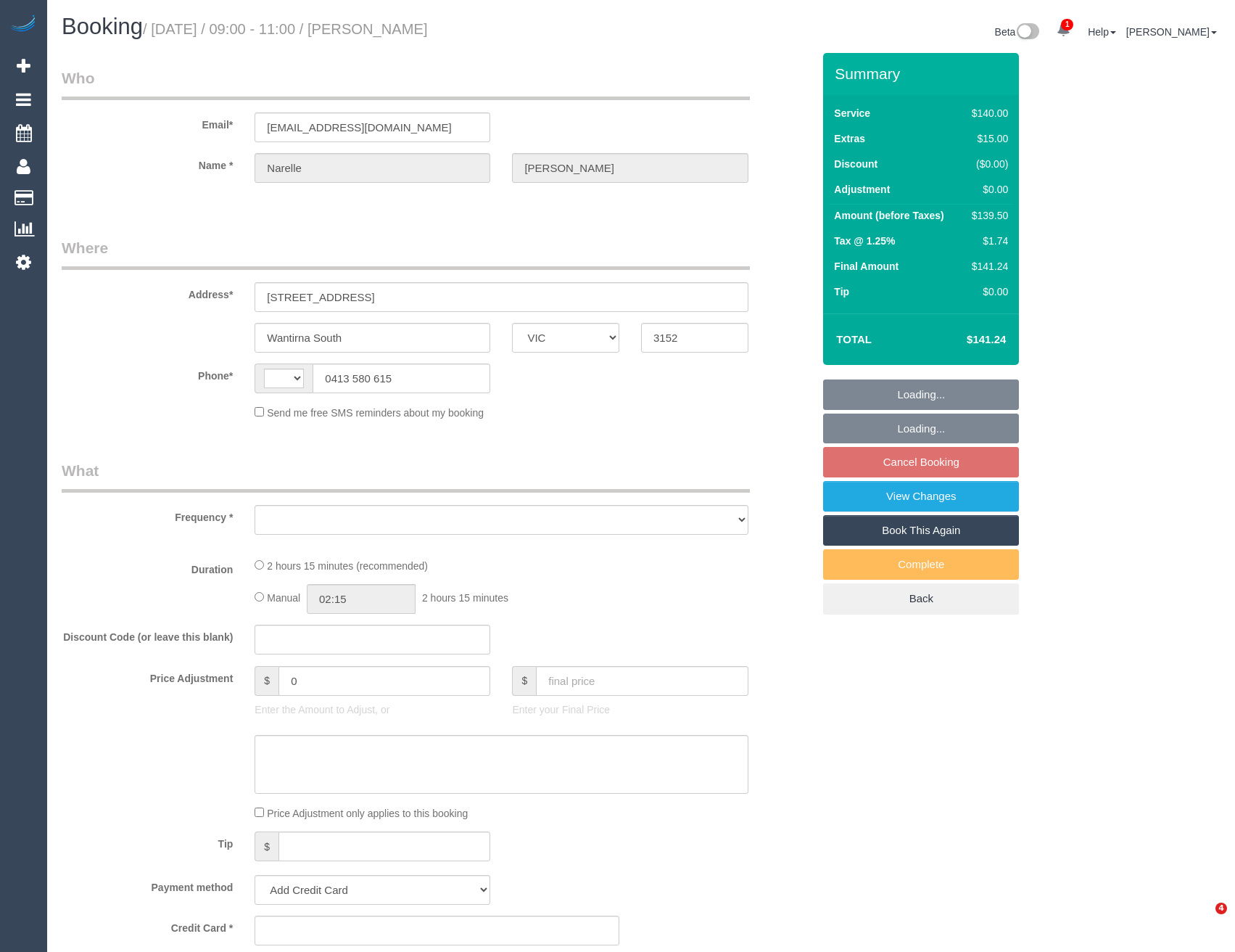
select select "VIC"
select select "string:stripe-pm_1RHEqW2GScqysDRVAbk7bXHK"
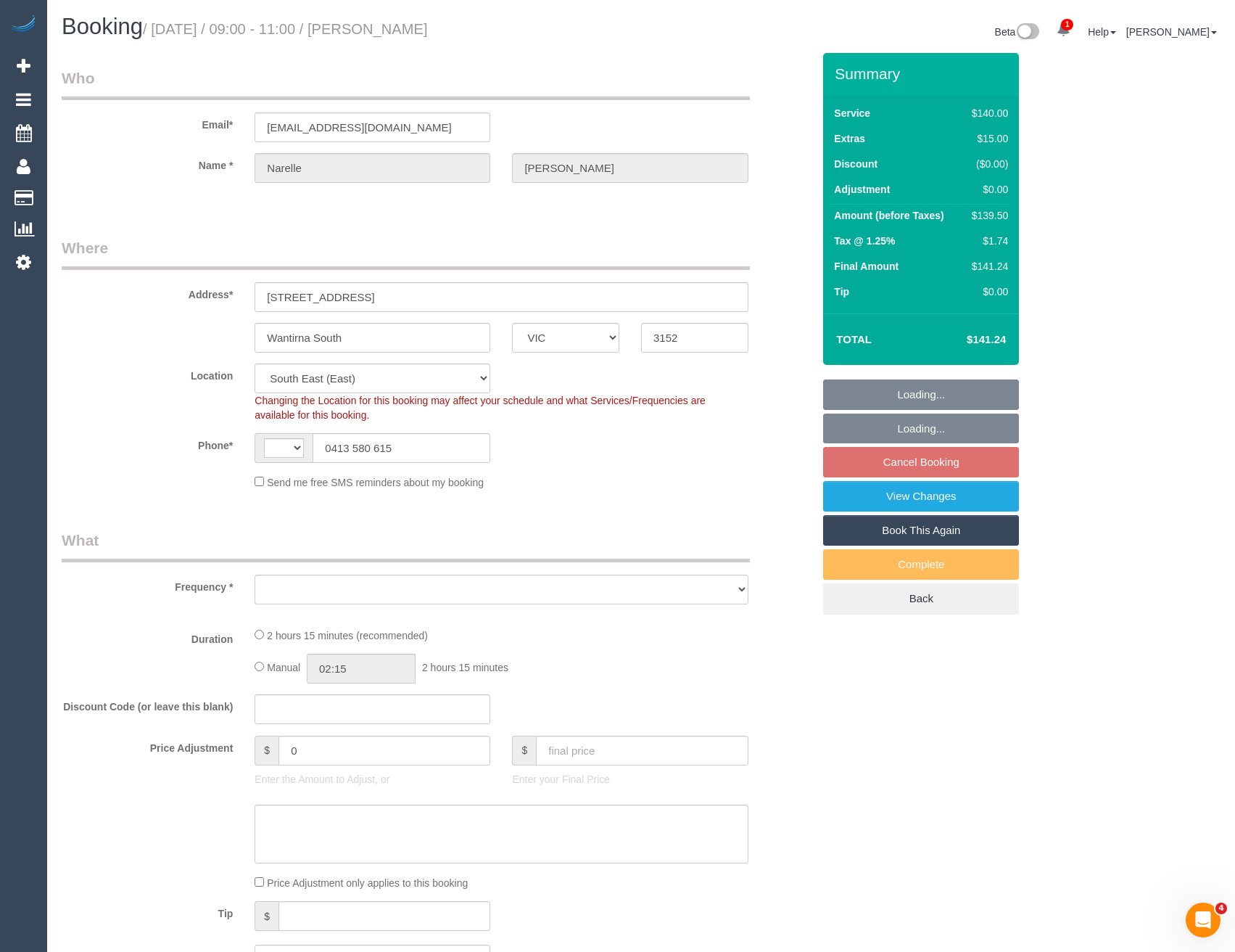
select select "string:AU"
select select "object:739"
select select "number:30"
select select "number:14"
select select "number:19"
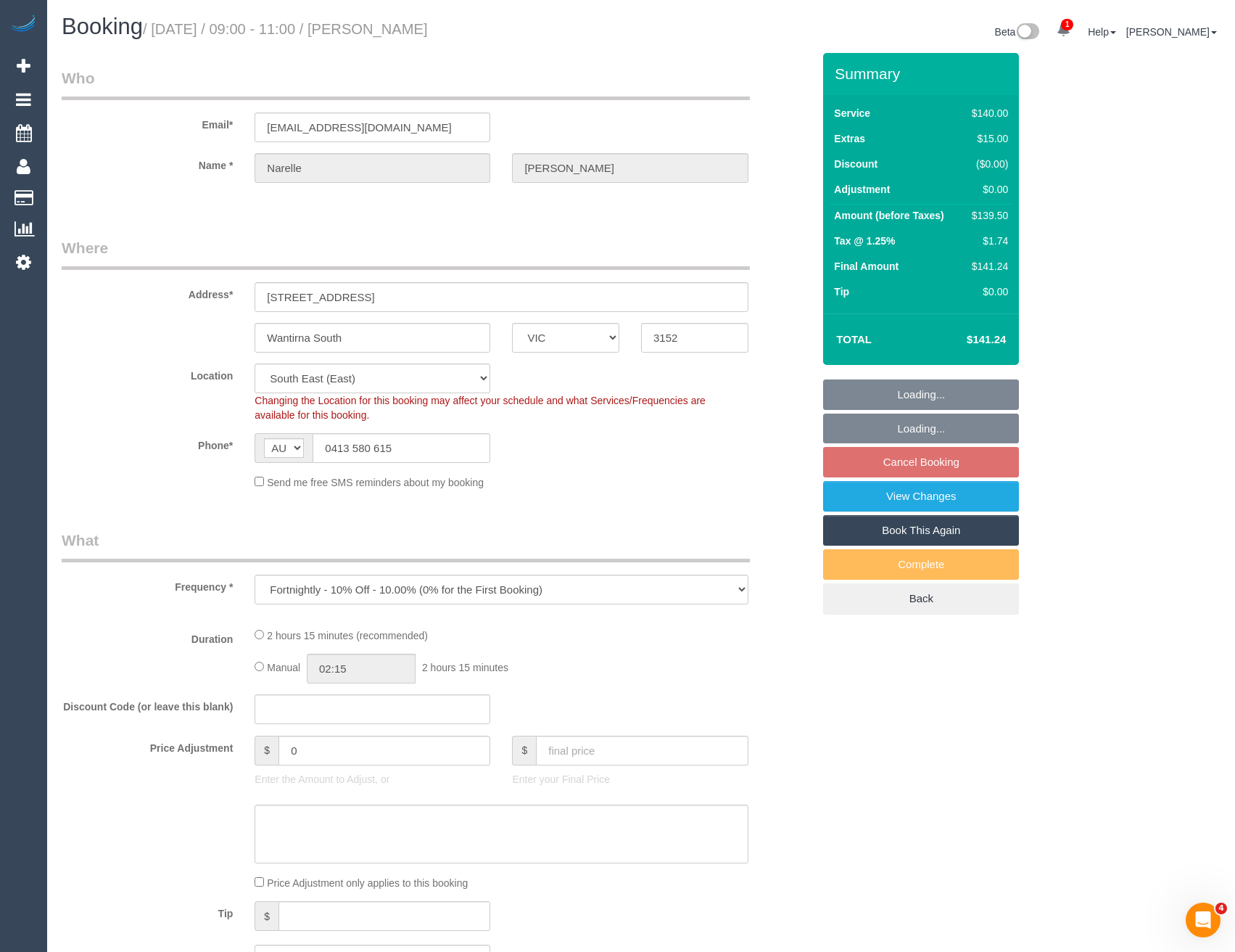
select select "number:22"
select select "number:12"
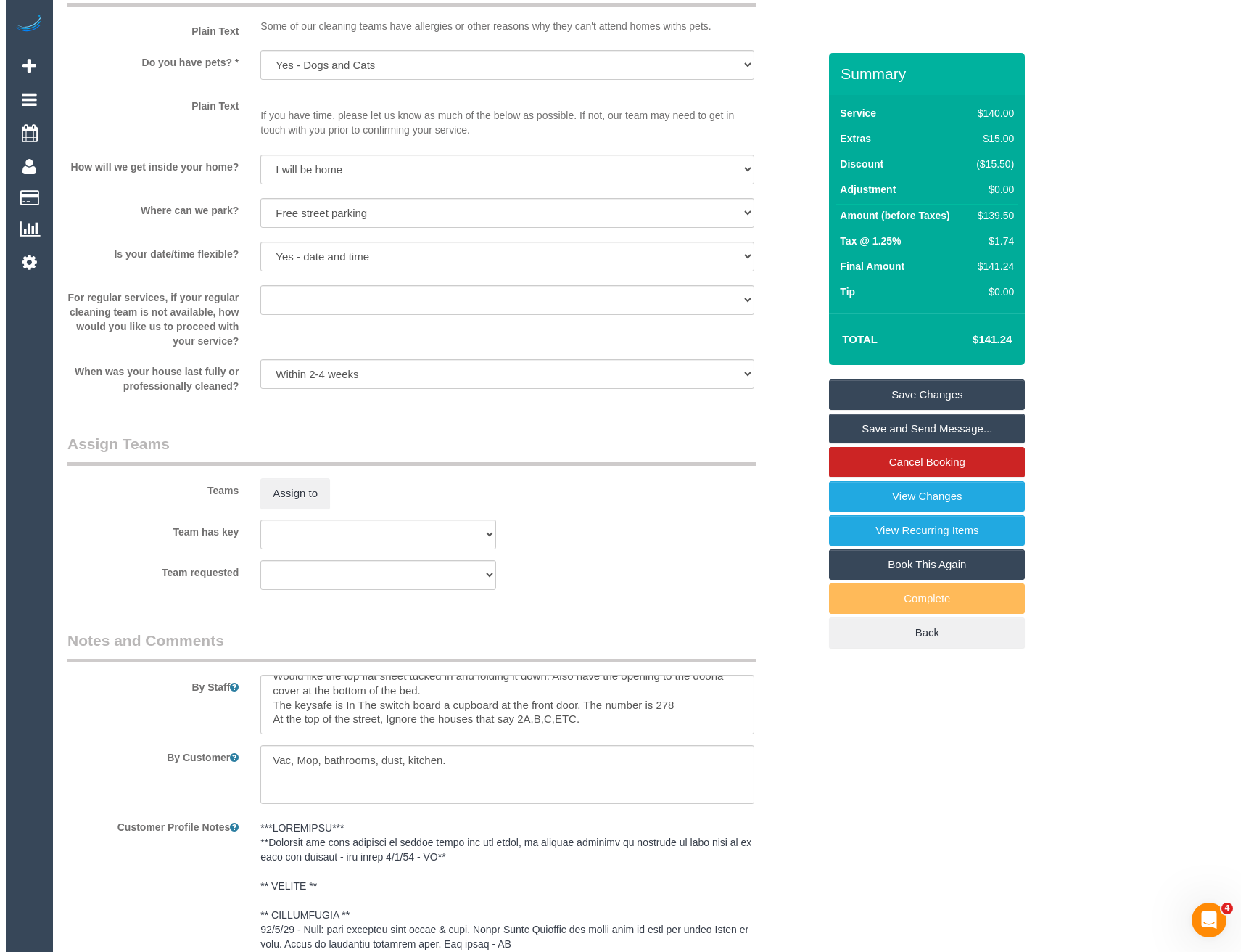
scroll to position [1556, 0]
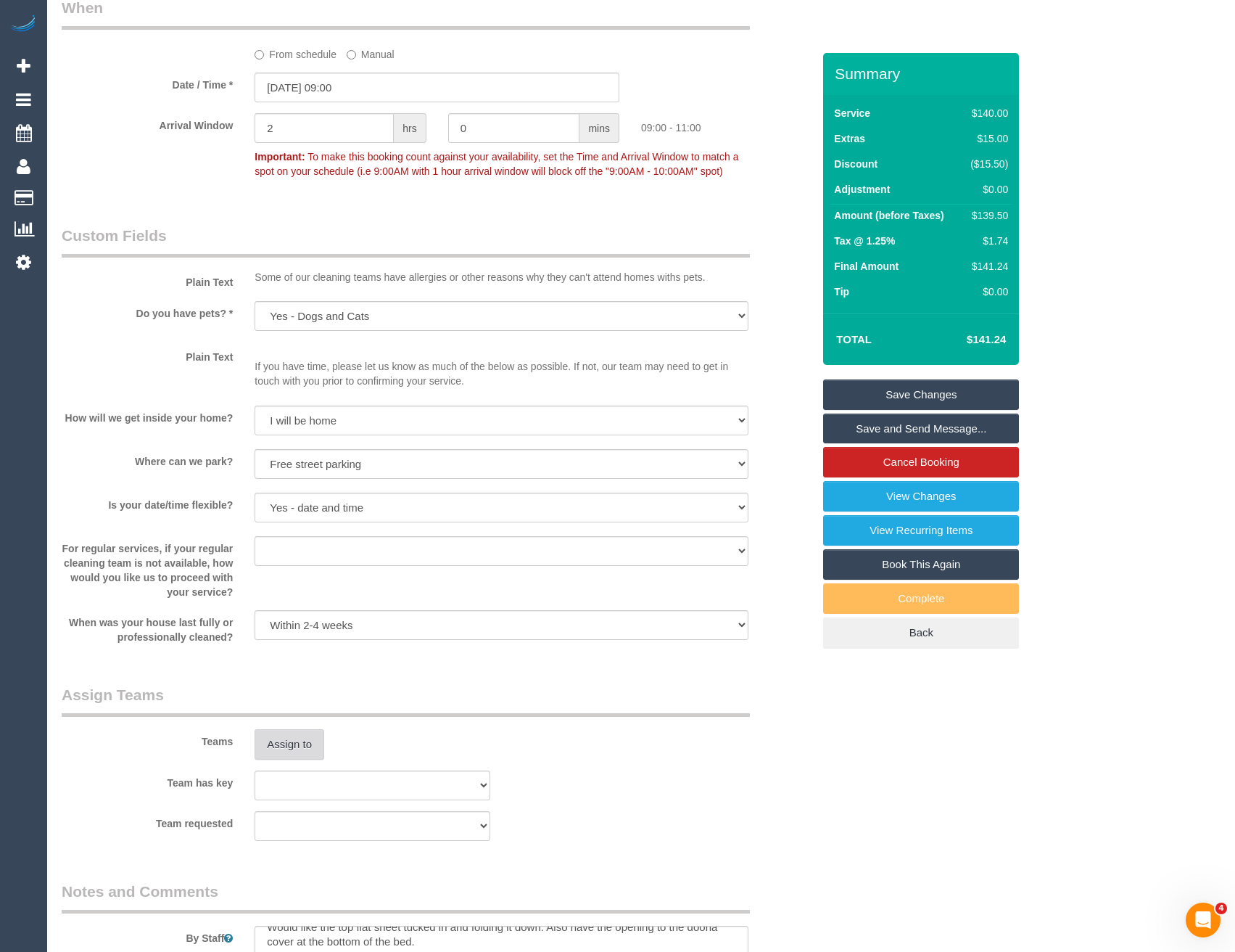
click at [310, 750] on button "Assign to" at bounding box center [289, 744] width 70 height 31
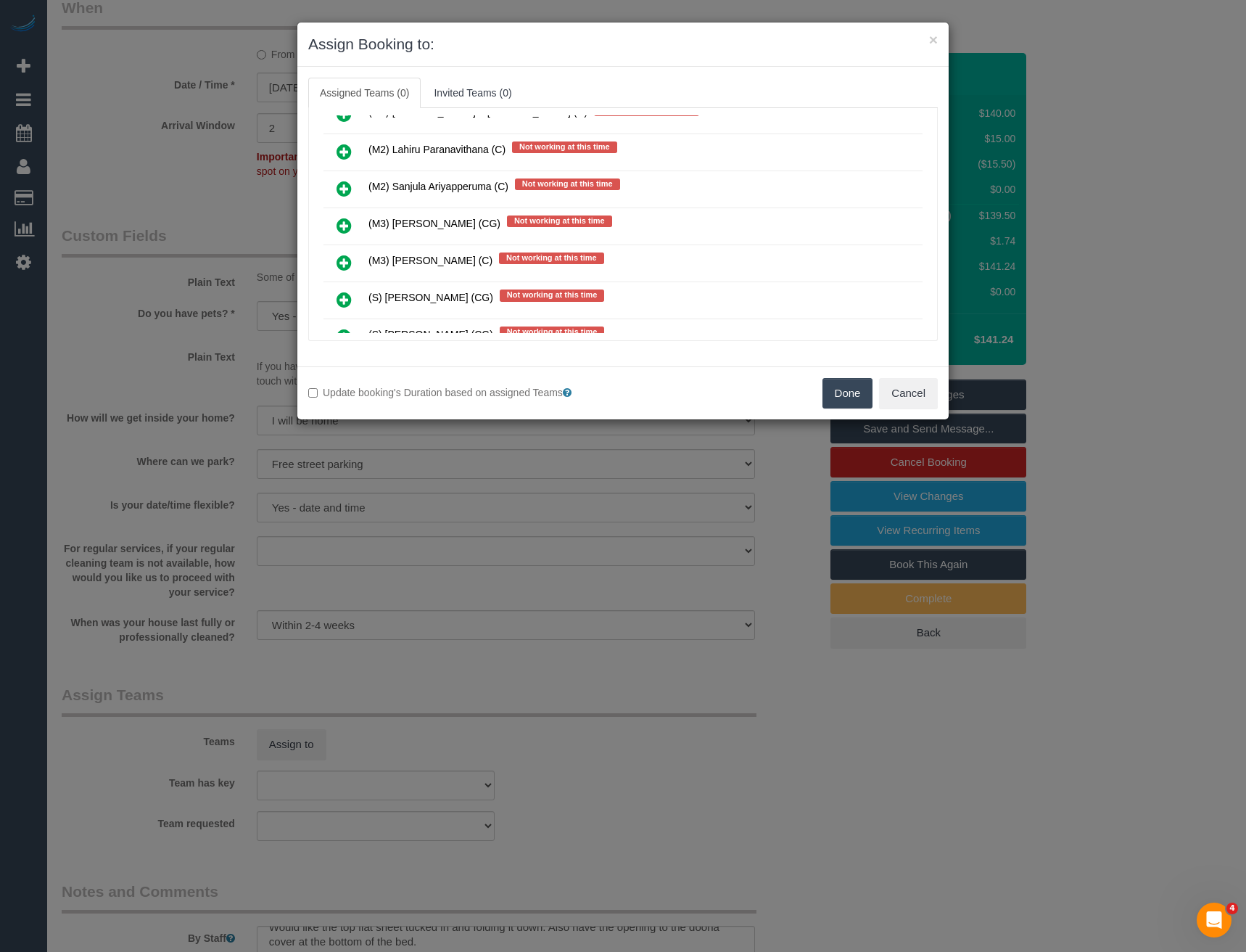
scroll to position [317, 0]
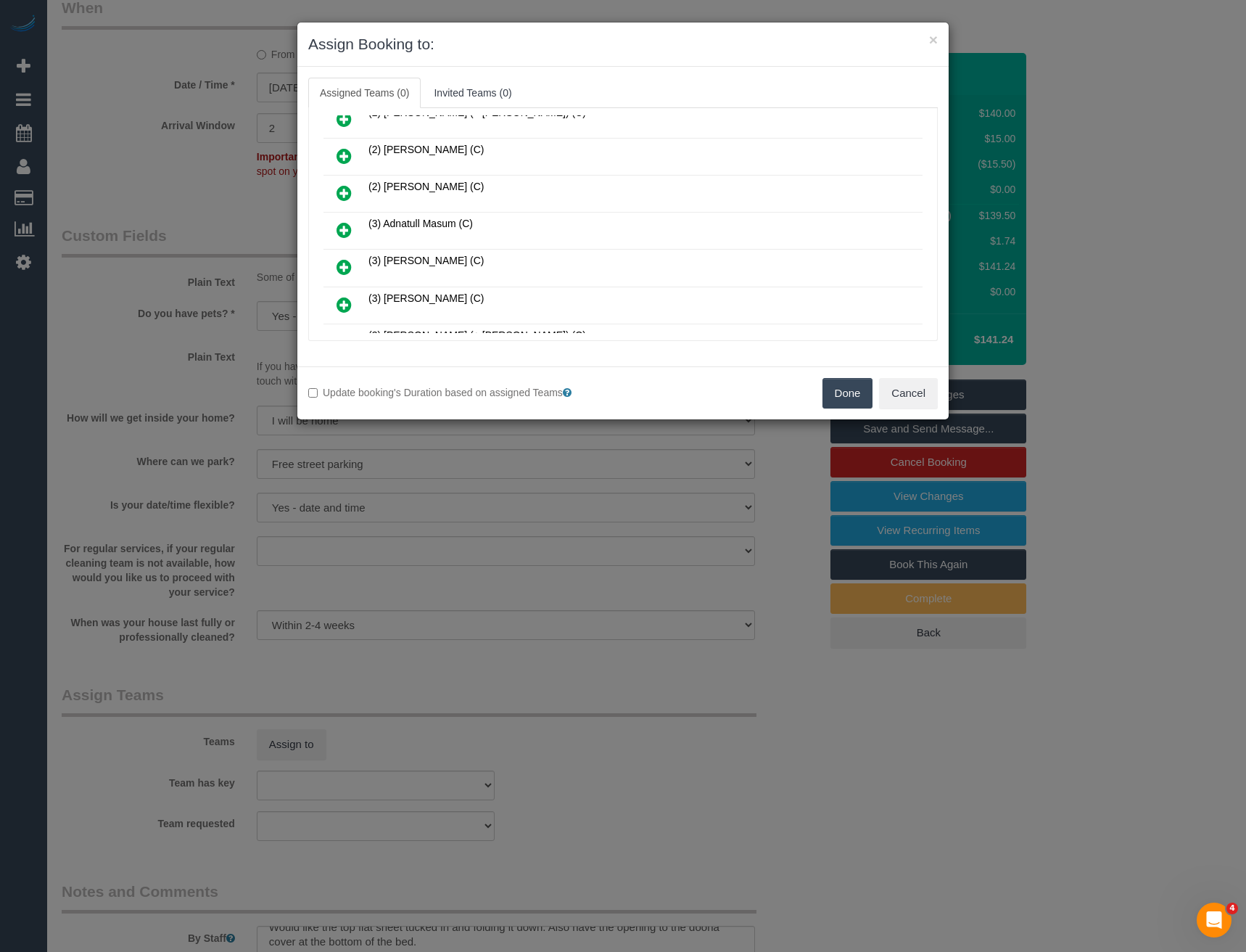
click at [340, 231] on icon at bounding box center [344, 230] width 15 height 18
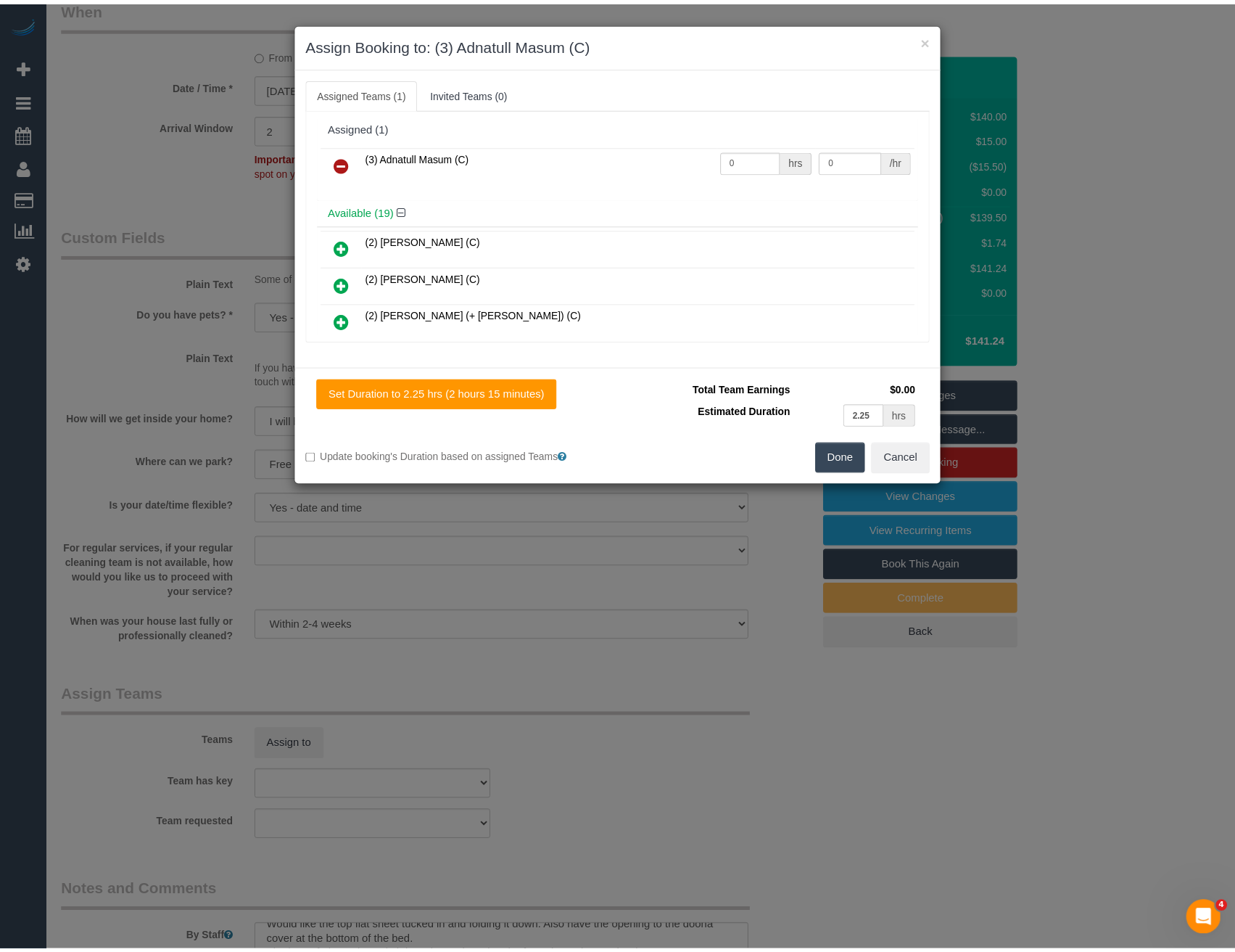
scroll to position [0, 0]
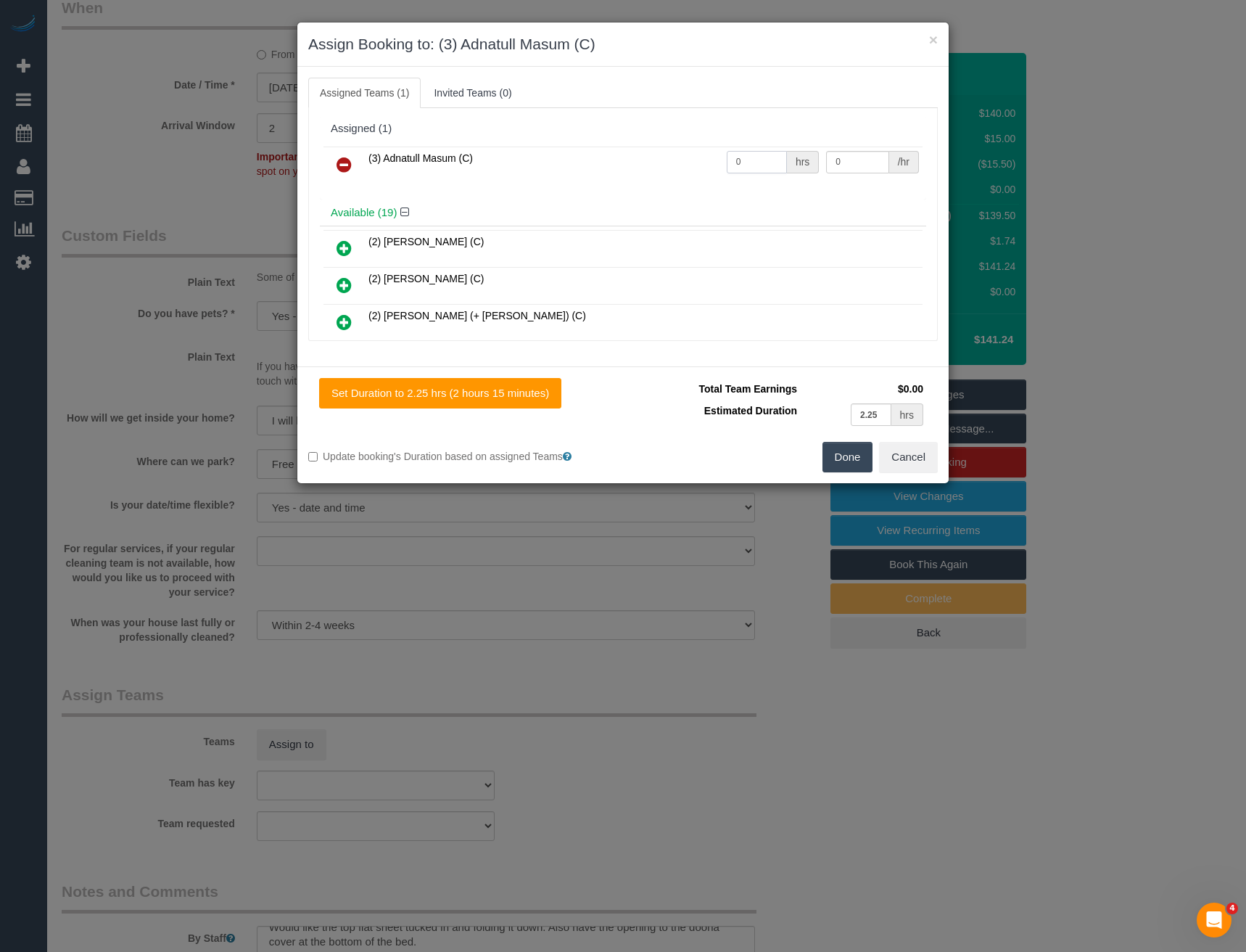
drag, startPoint x: 752, startPoint y: 163, endPoint x: 599, endPoint y: 185, distance: 154.6
click at [607, 189] on div "(3) Adnatull Masum (C) 0 hrs 0 /hr" at bounding box center [623, 172] width 606 height 57
type input "2"
type input "35"
click at [751, 161] on input "2" at bounding box center [757, 162] width 60 height 23
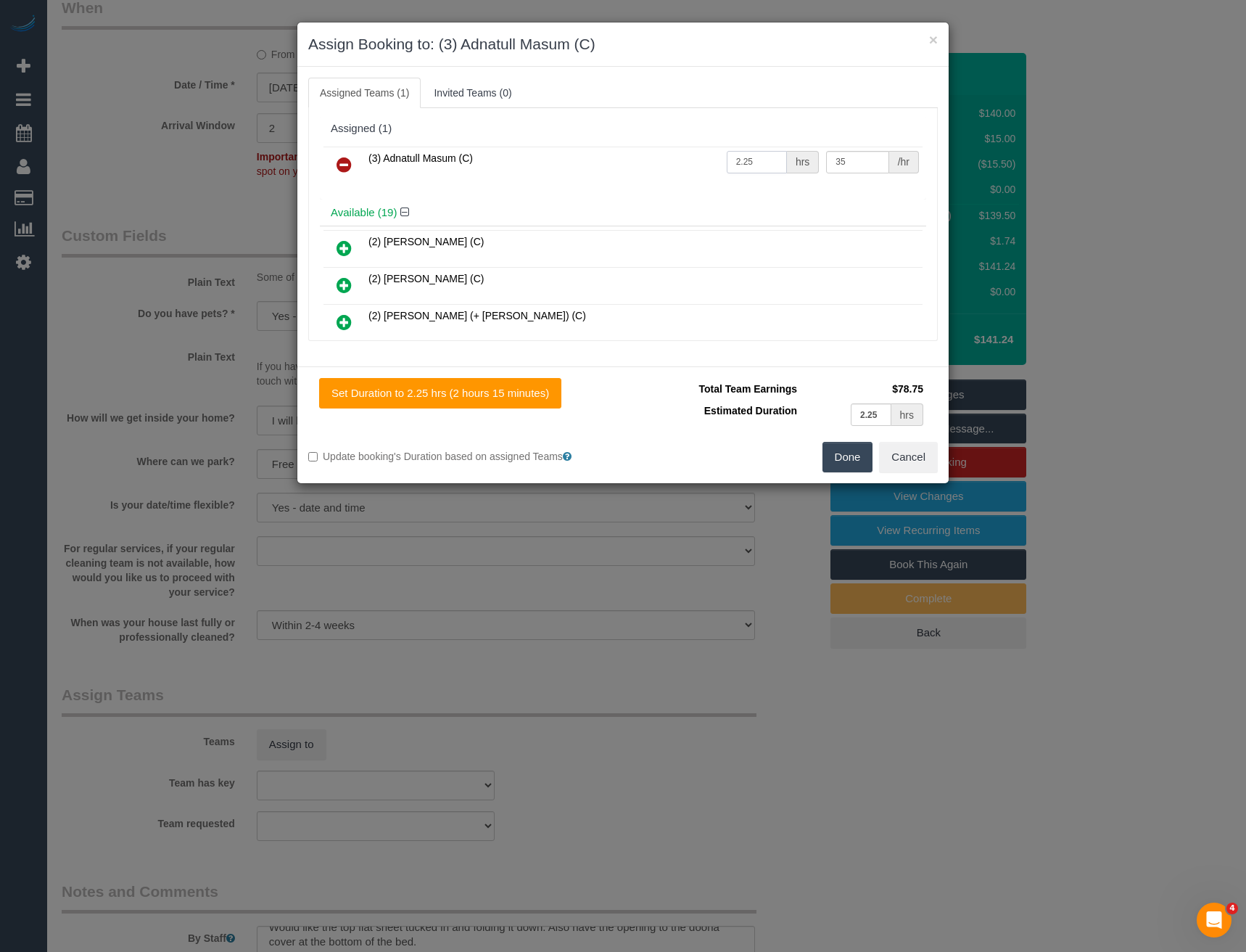
type input "2.25"
click at [844, 457] on button "Done" at bounding box center [848, 457] width 51 height 31
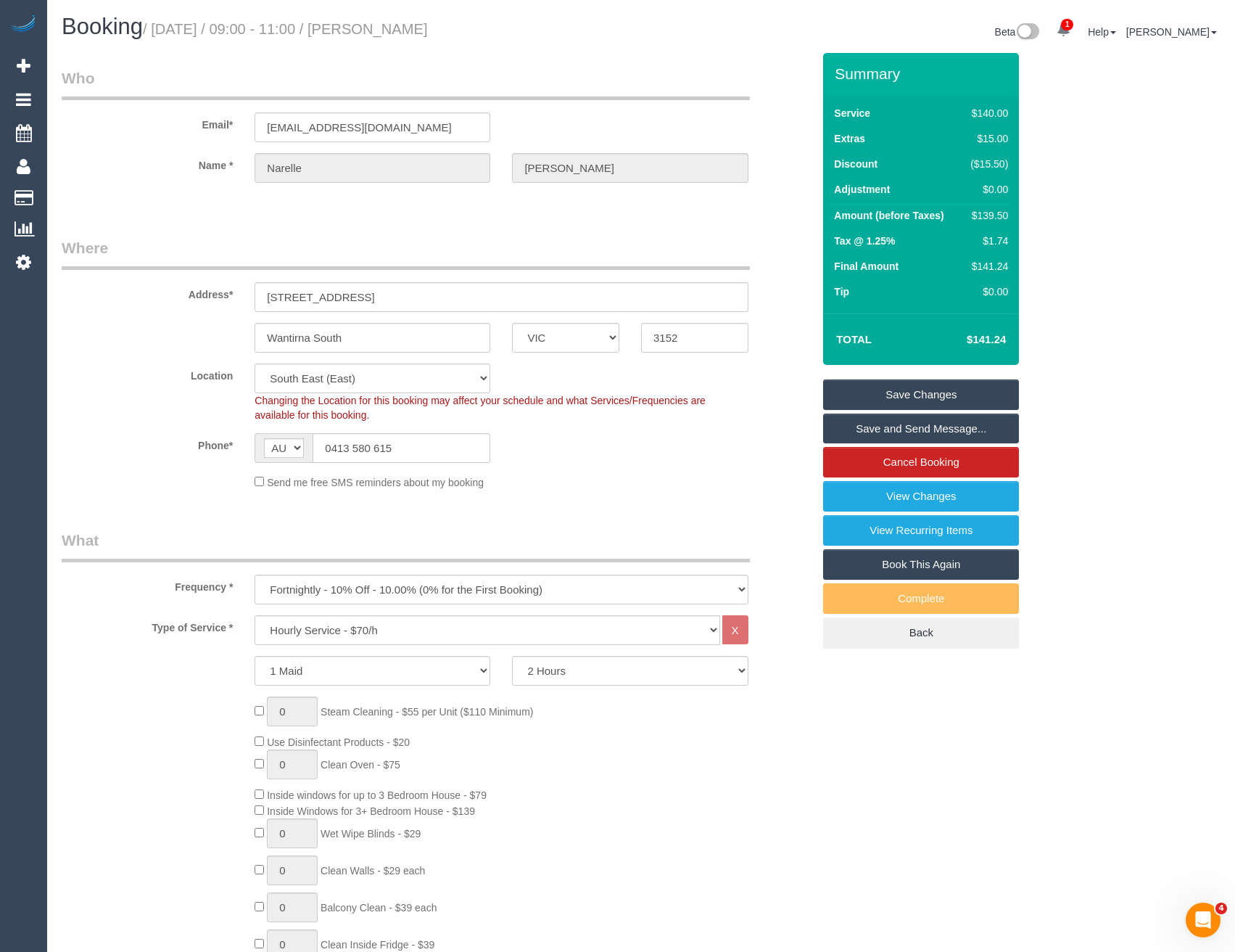
click at [889, 397] on link "Save Changes" at bounding box center [921, 395] width 196 height 31
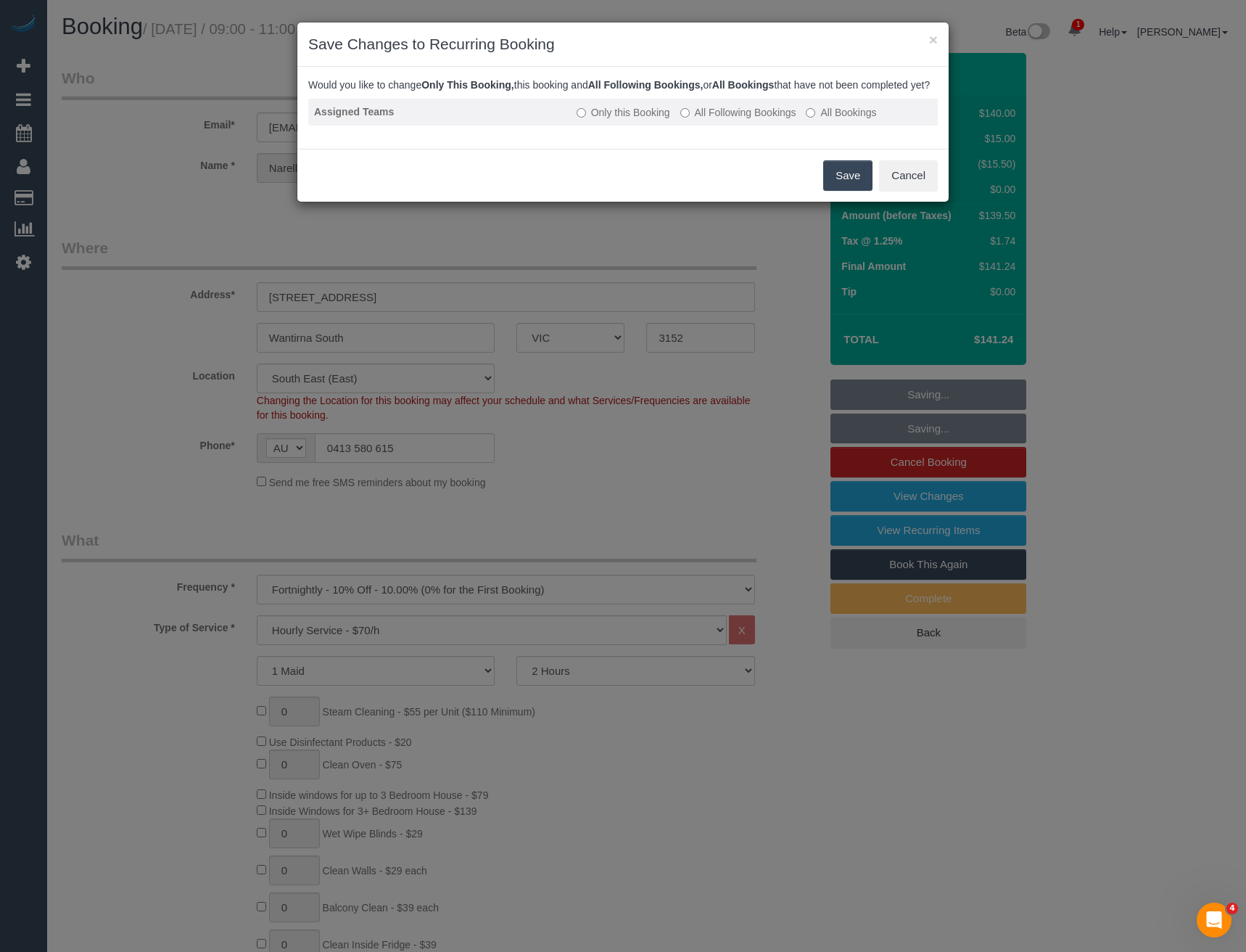
click at [691, 120] on label "All Following Bookings" at bounding box center [738, 113] width 116 height 15
click at [848, 191] on button "Save" at bounding box center [848, 176] width 49 height 31
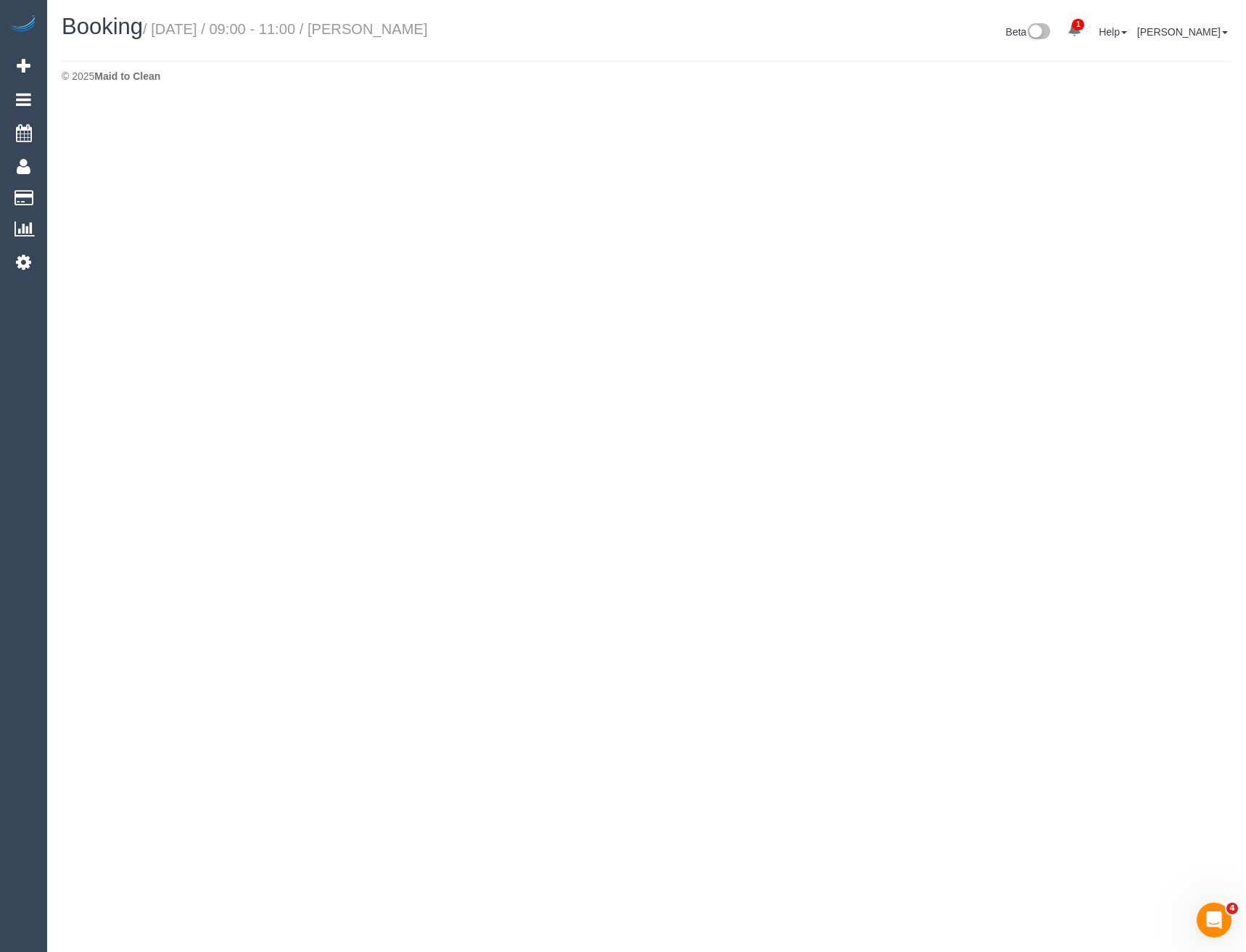
select select "VIC"
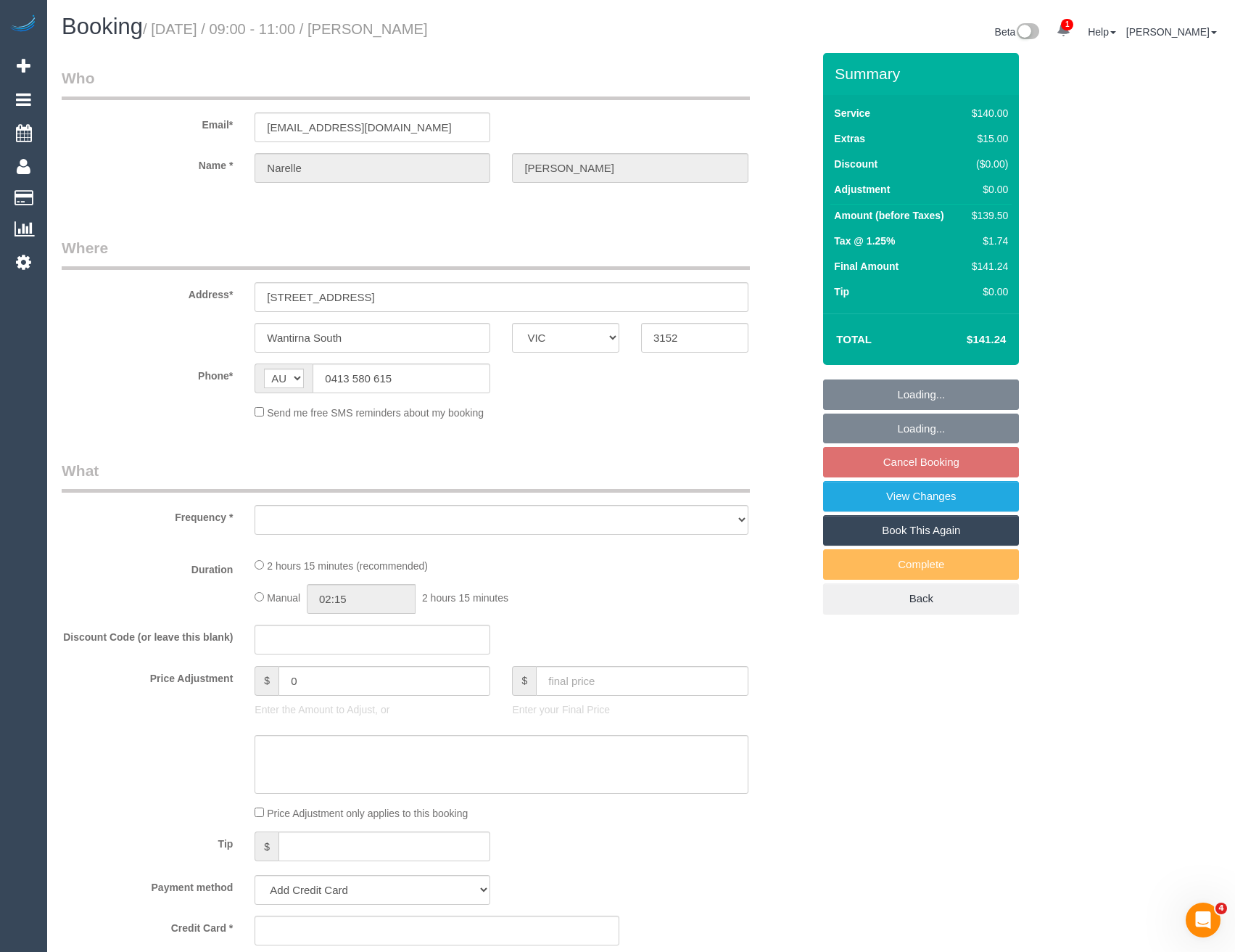
select select "object:4459"
select select "string:stripe-pm_1RHEqW2GScqysDRVAbk7bXHK"
select select "number:30"
select select "number:14"
select select "number:19"
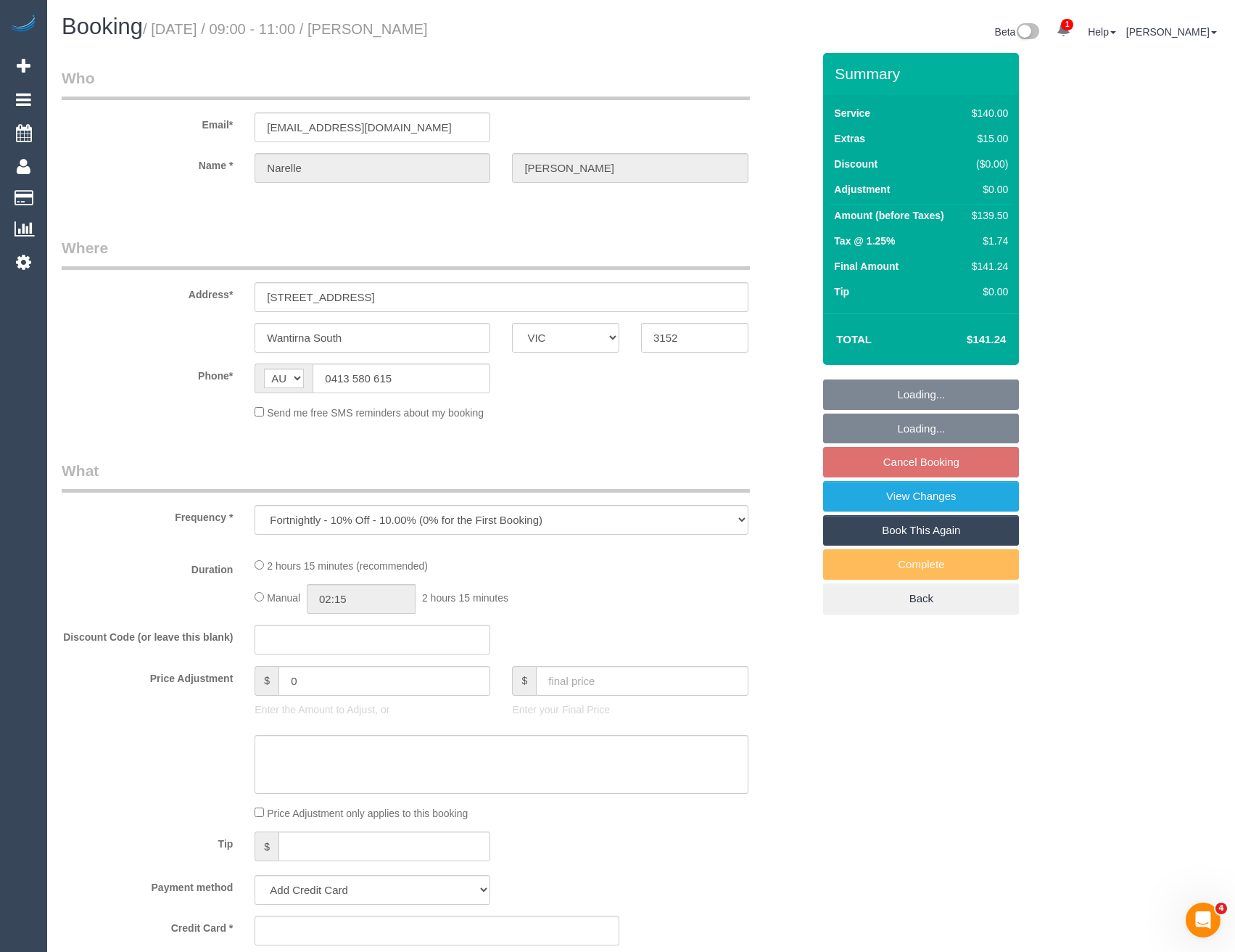
select select "number:22"
select select "number:12"
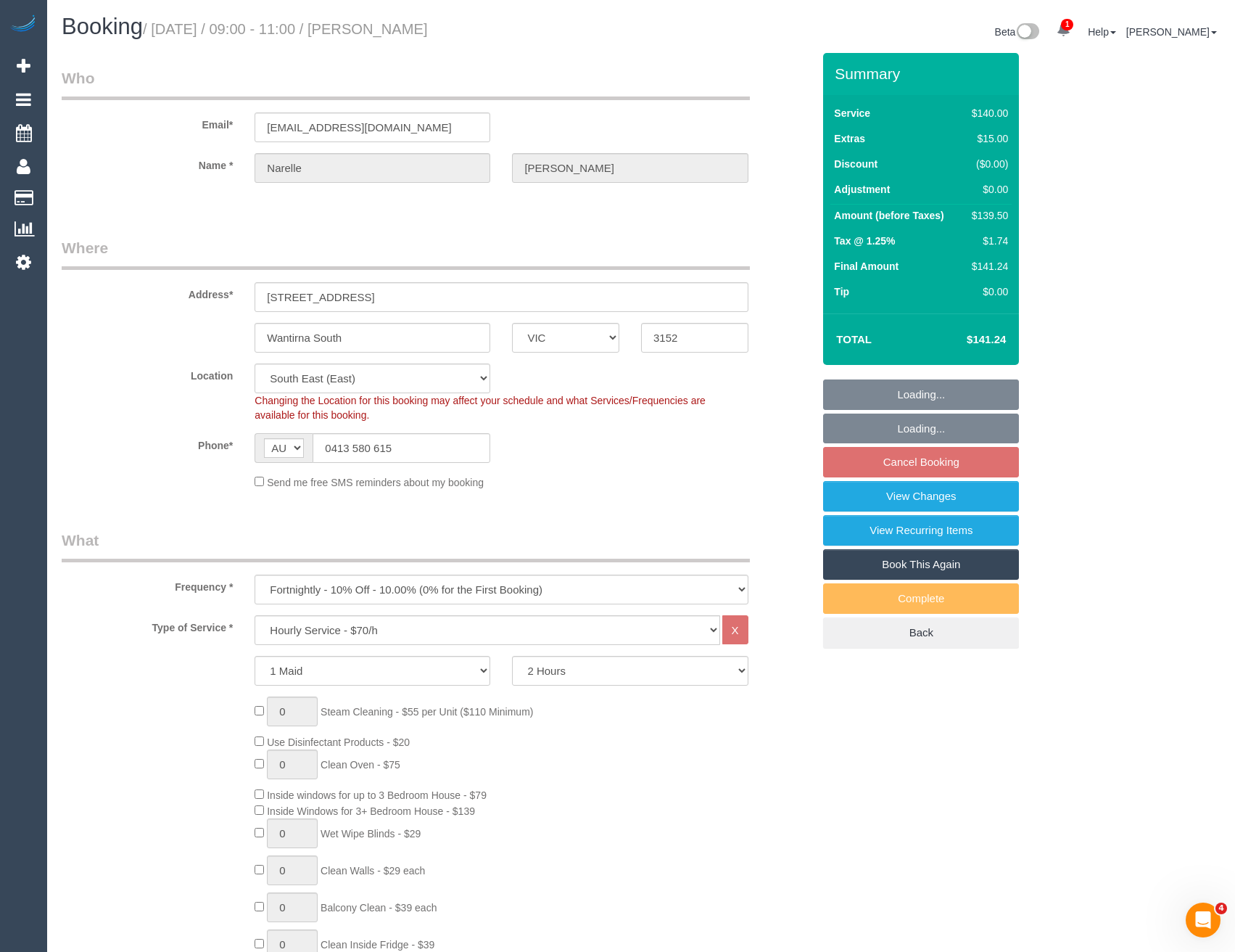
select select "object:5310"
